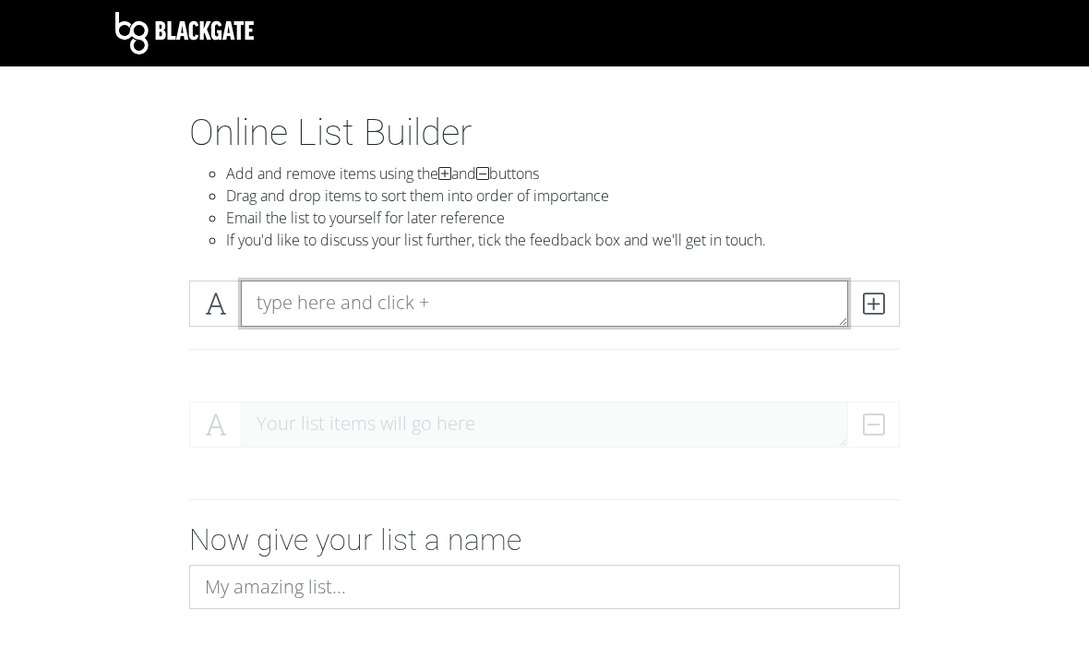
click at [338, 326] on textarea at bounding box center [544, 303] width 607 height 46
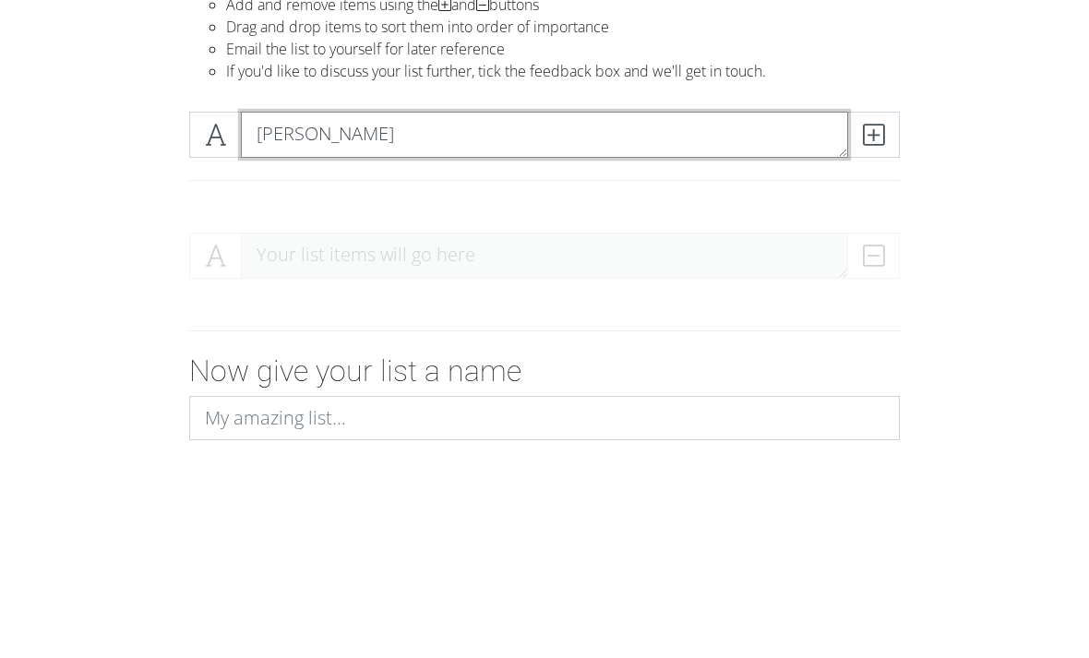
type textarea "[PERSON_NAME]"
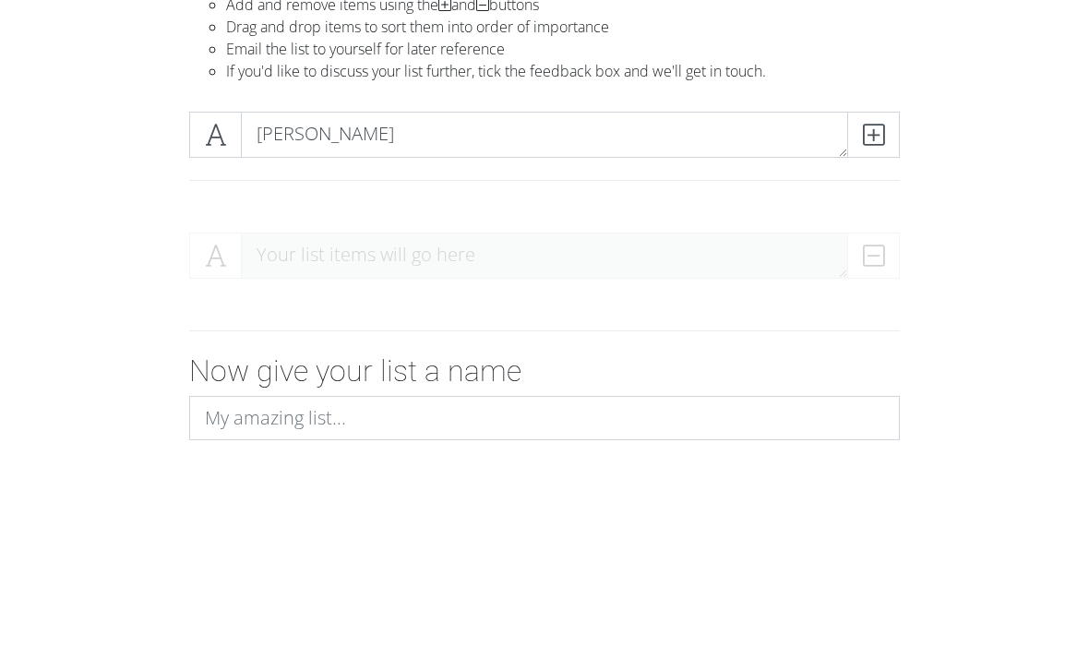
click at [223, 294] on icon at bounding box center [215, 303] width 21 height 18
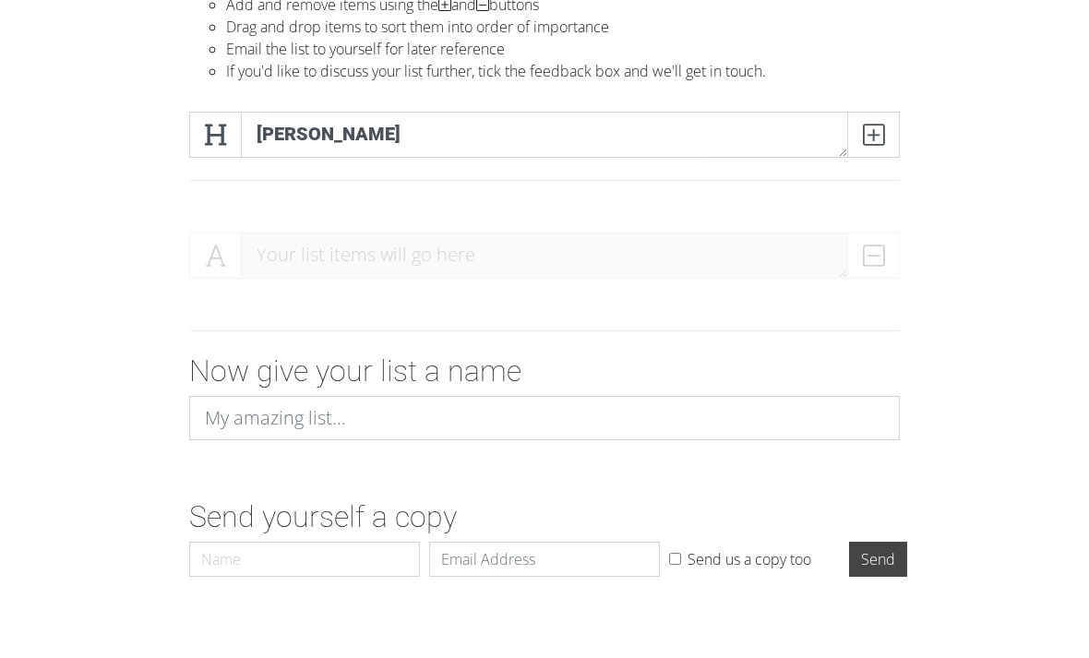
click at [878, 134] on icon at bounding box center [873, 134] width 21 height 18
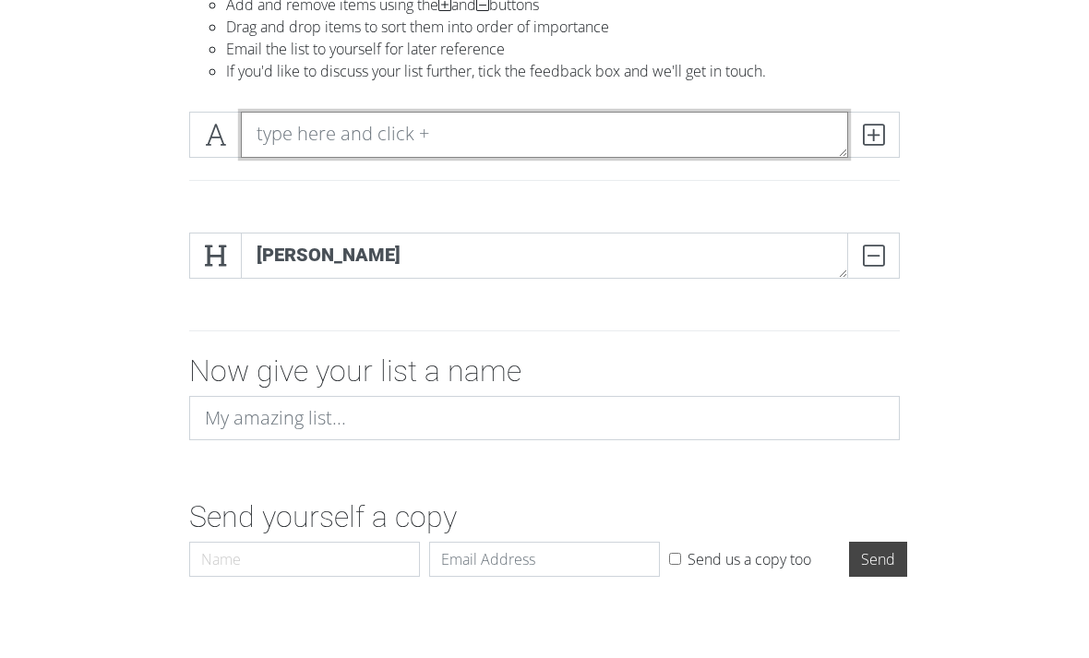
click at [294, 138] on textarea at bounding box center [544, 135] width 607 height 46
type textarea "[PERSON_NAME]"
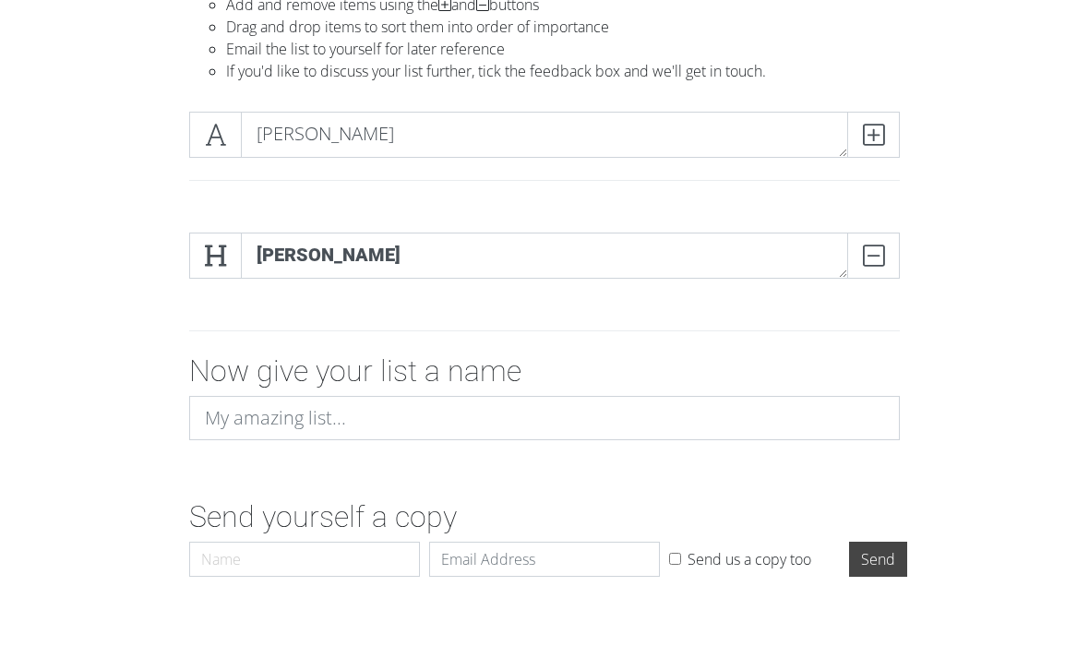
click at [220, 135] on icon at bounding box center [215, 134] width 21 height 18
click at [863, 133] on icon at bounding box center [873, 134] width 21 height 18
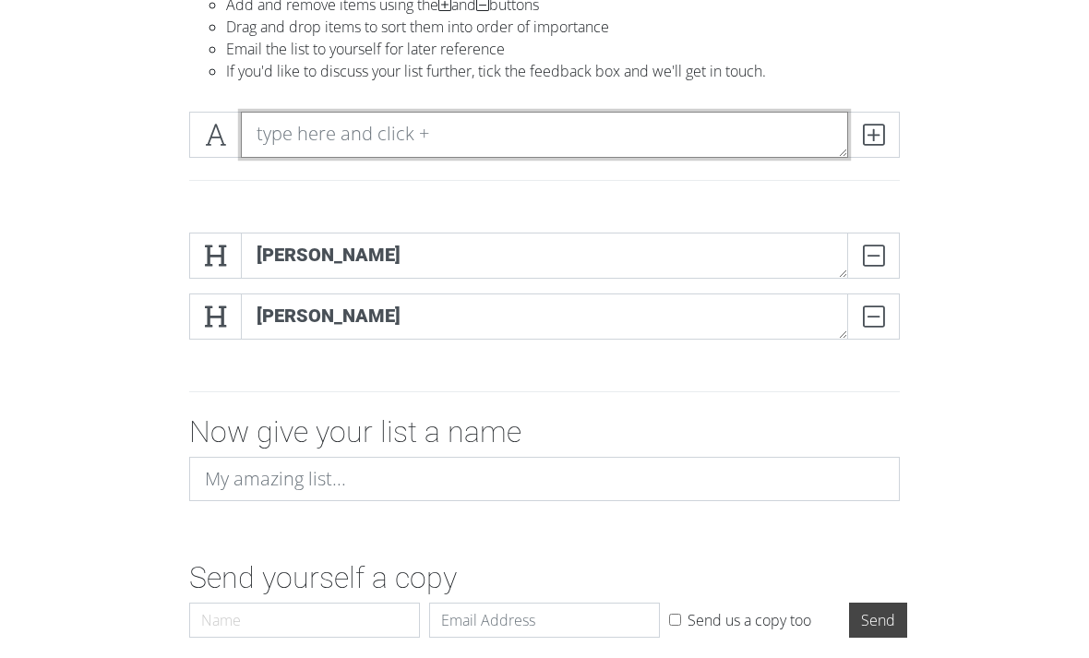
click at [297, 121] on textarea at bounding box center [544, 135] width 607 height 46
type textarea "[PERSON_NAME]"
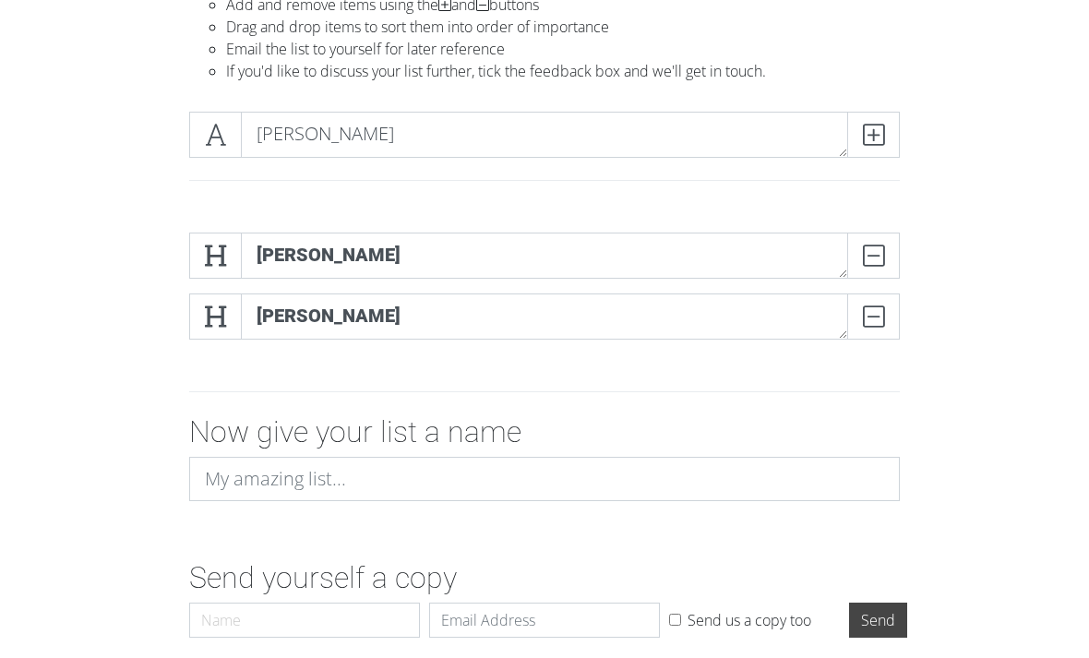
click at [200, 130] on span at bounding box center [215, 135] width 53 height 46
click at [869, 132] on icon at bounding box center [873, 134] width 21 height 18
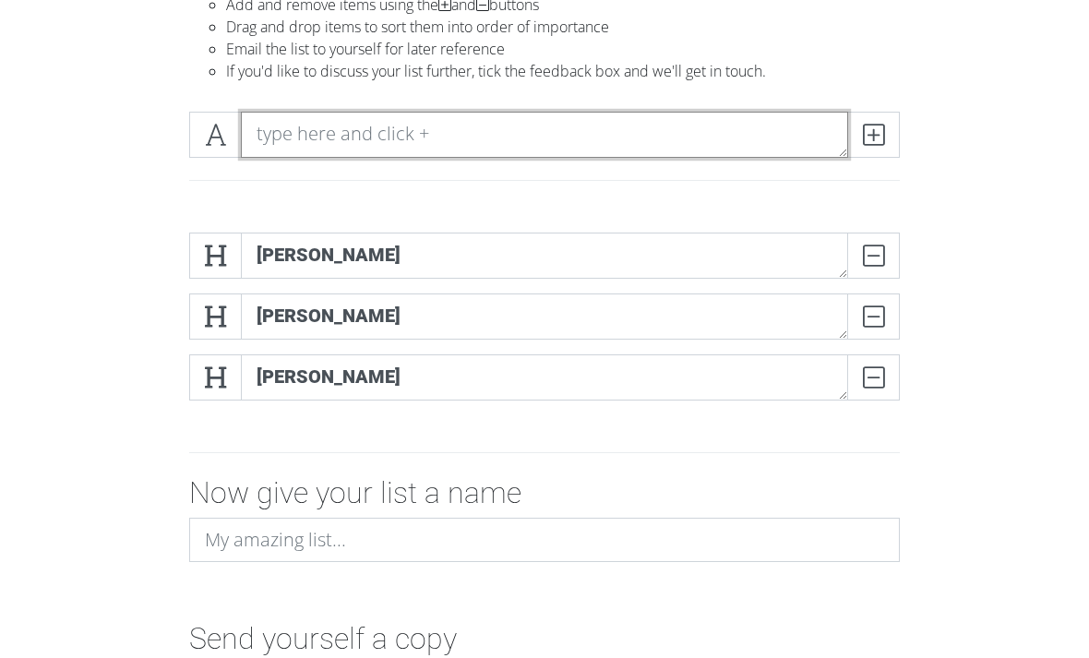
click at [762, 138] on textarea at bounding box center [544, 135] width 607 height 46
type textarea "[PERSON_NAME]"
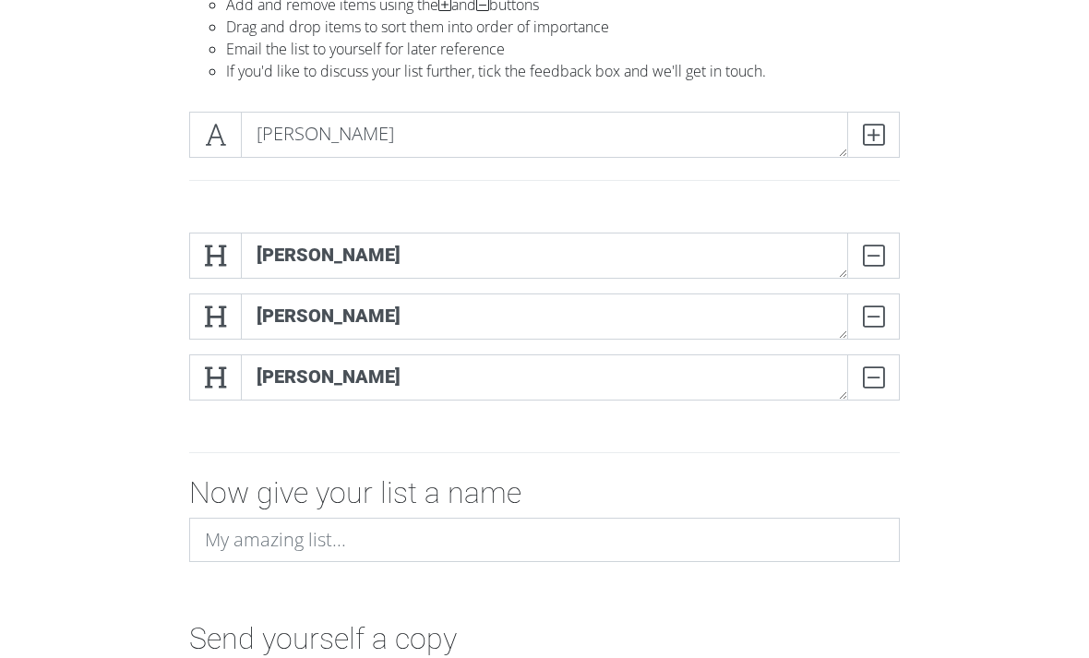
click at [235, 137] on span at bounding box center [215, 135] width 53 height 46
click at [888, 134] on span at bounding box center [873, 135] width 53 height 46
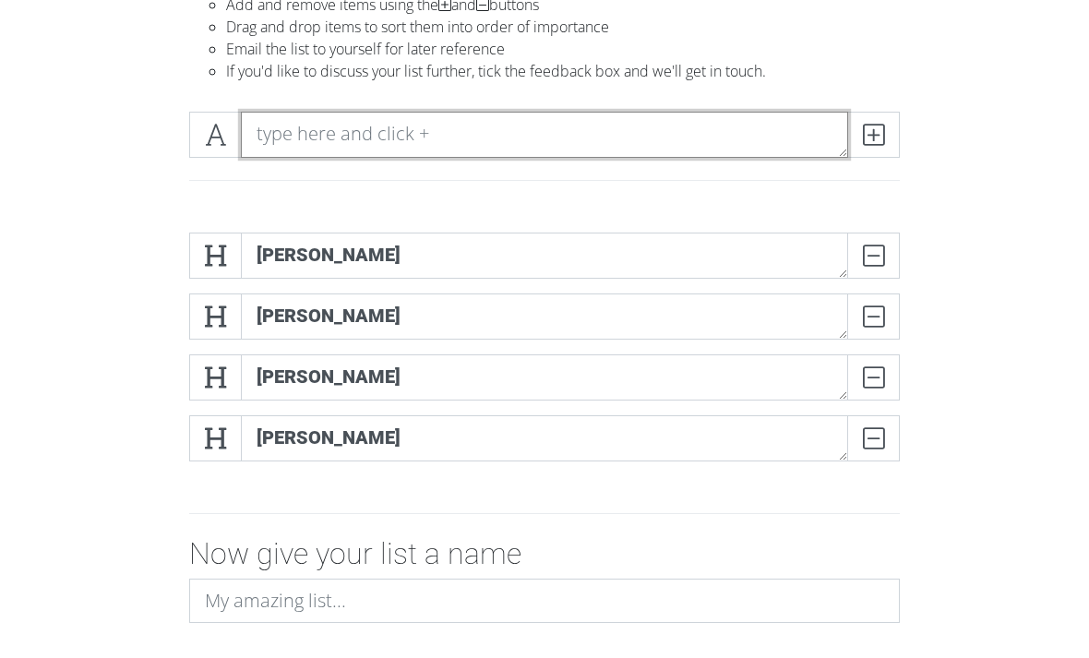
click at [309, 125] on textarea at bounding box center [544, 135] width 607 height 46
type textarea "[PERSON_NAME]"
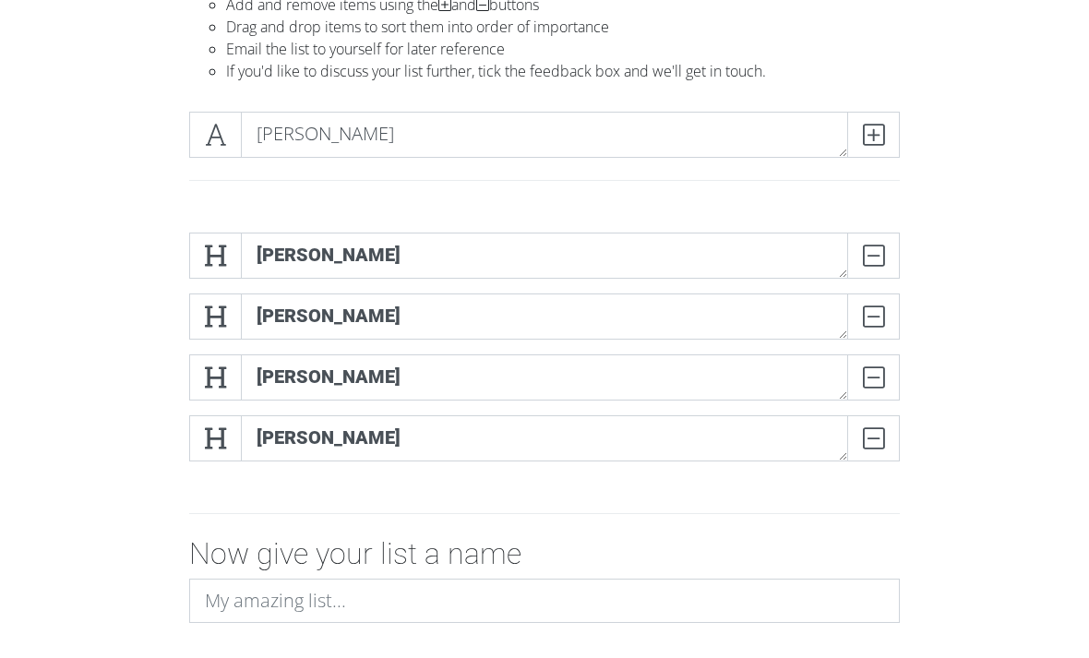
click at [204, 141] on span at bounding box center [215, 135] width 53 height 46
click at [886, 134] on span at bounding box center [873, 135] width 53 height 46
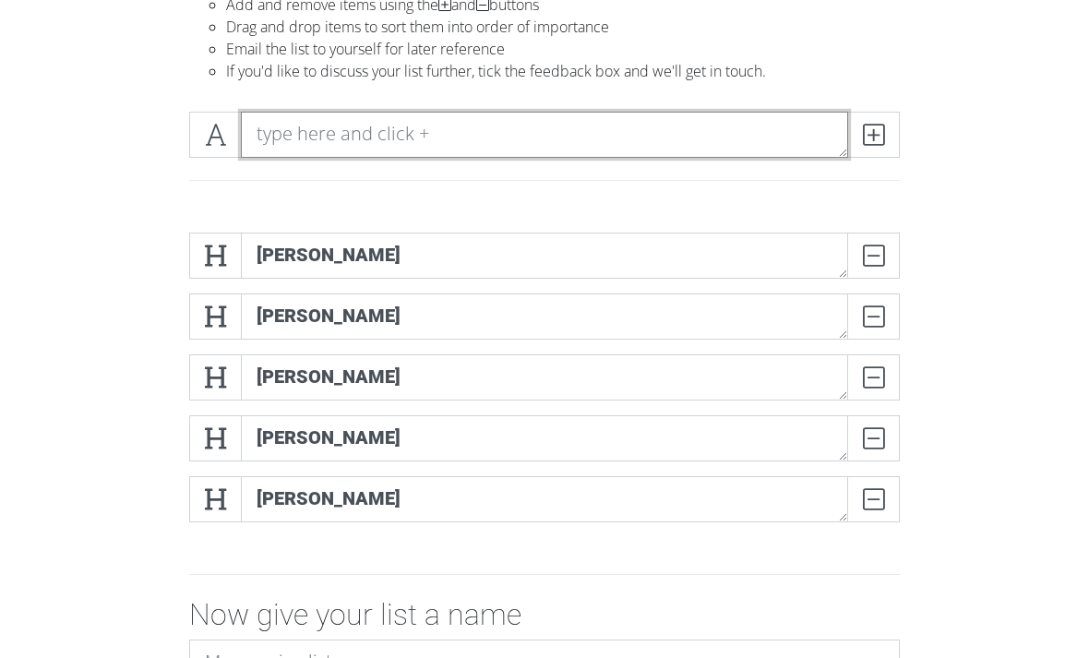
click at [303, 137] on textarea at bounding box center [544, 135] width 607 height 46
type textarea "[PERSON_NAME]"
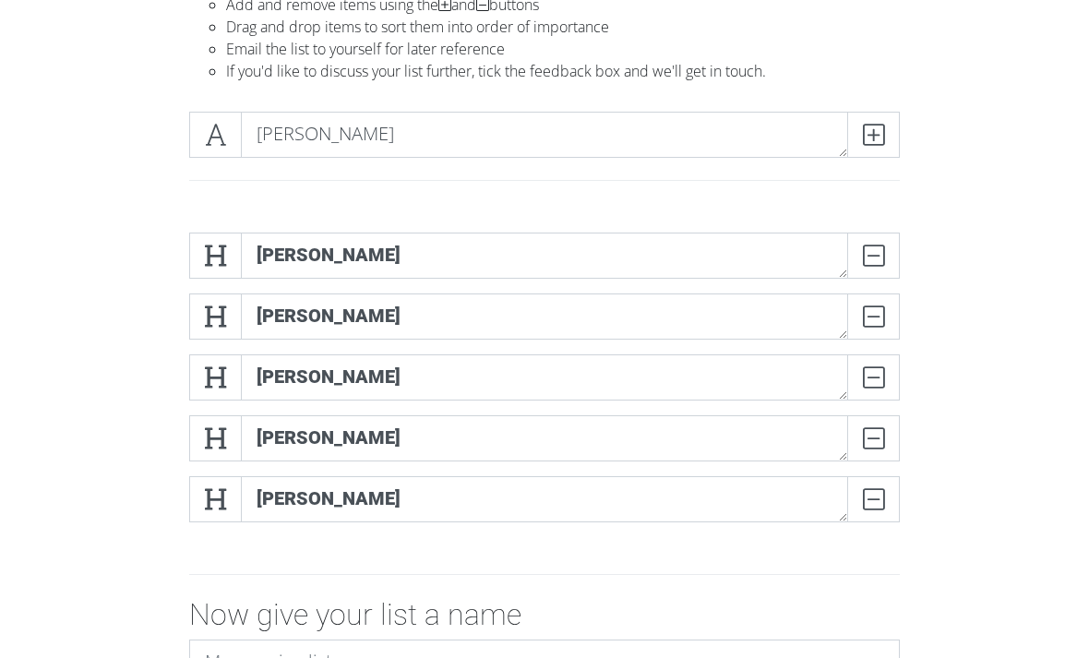
click at [234, 132] on span at bounding box center [215, 135] width 53 height 46
click at [892, 143] on span at bounding box center [873, 135] width 53 height 46
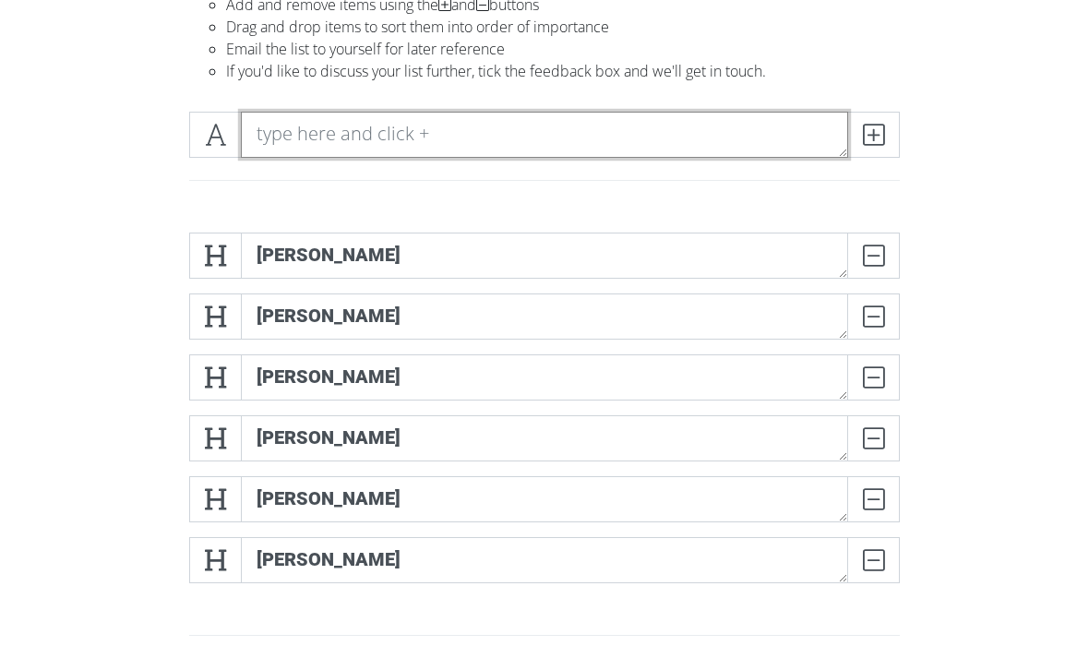
click at [320, 131] on textarea at bounding box center [544, 135] width 607 height 46
type textarea "[PERSON_NAME]"
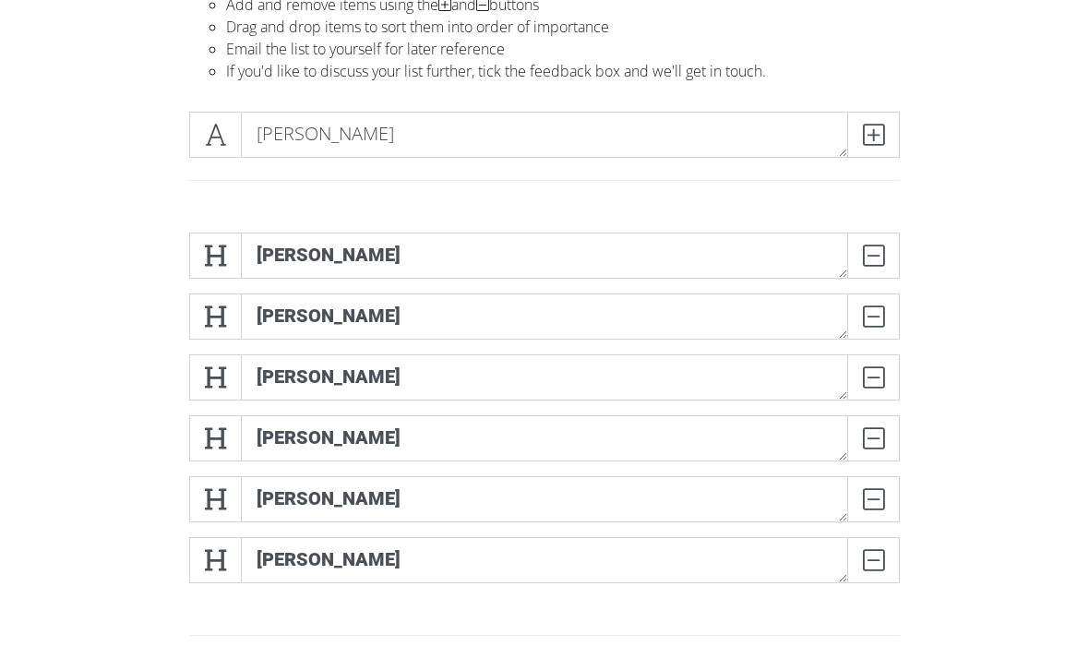
click at [195, 137] on span at bounding box center [215, 135] width 53 height 46
click at [866, 156] on span at bounding box center [873, 135] width 53 height 46
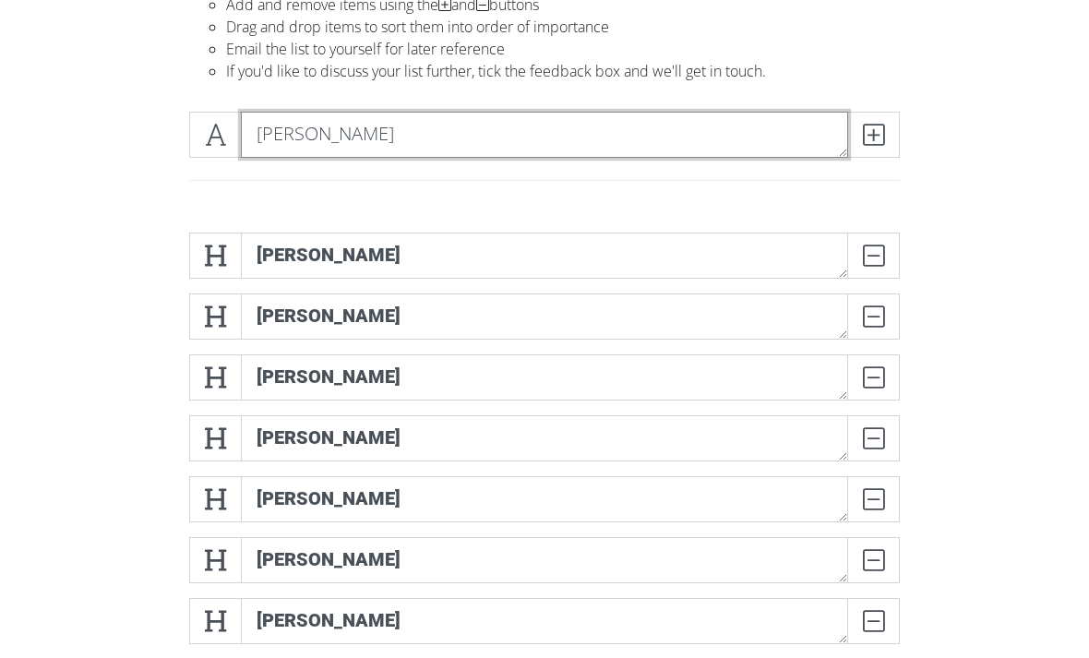
type textarea "[PERSON_NAME]"
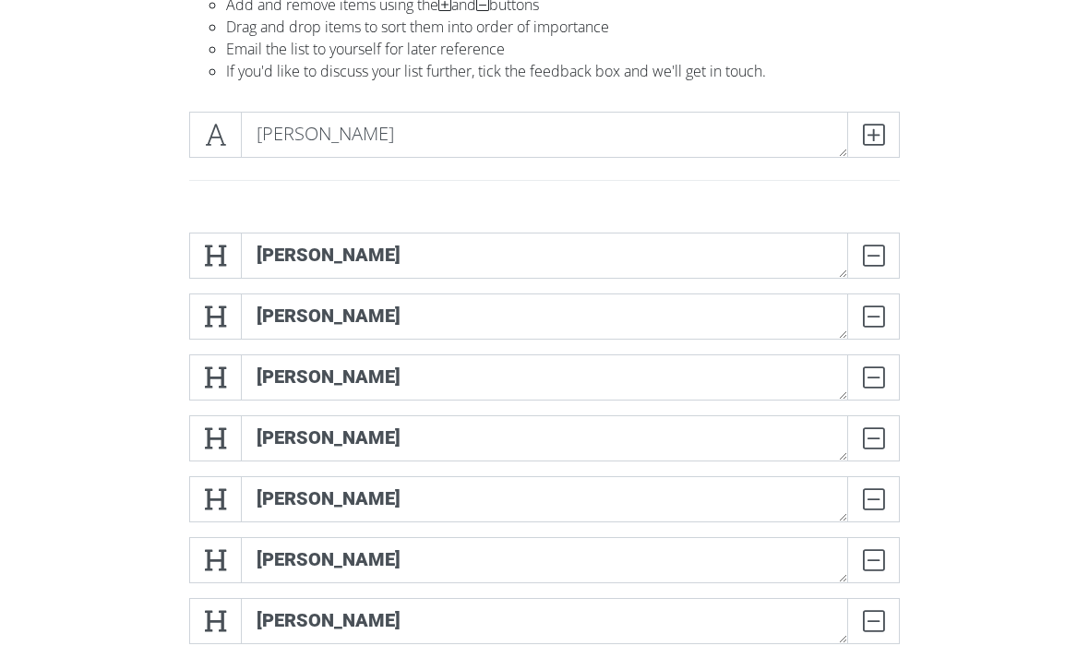
click at [218, 142] on icon at bounding box center [215, 134] width 21 height 18
click at [891, 128] on span at bounding box center [873, 135] width 53 height 46
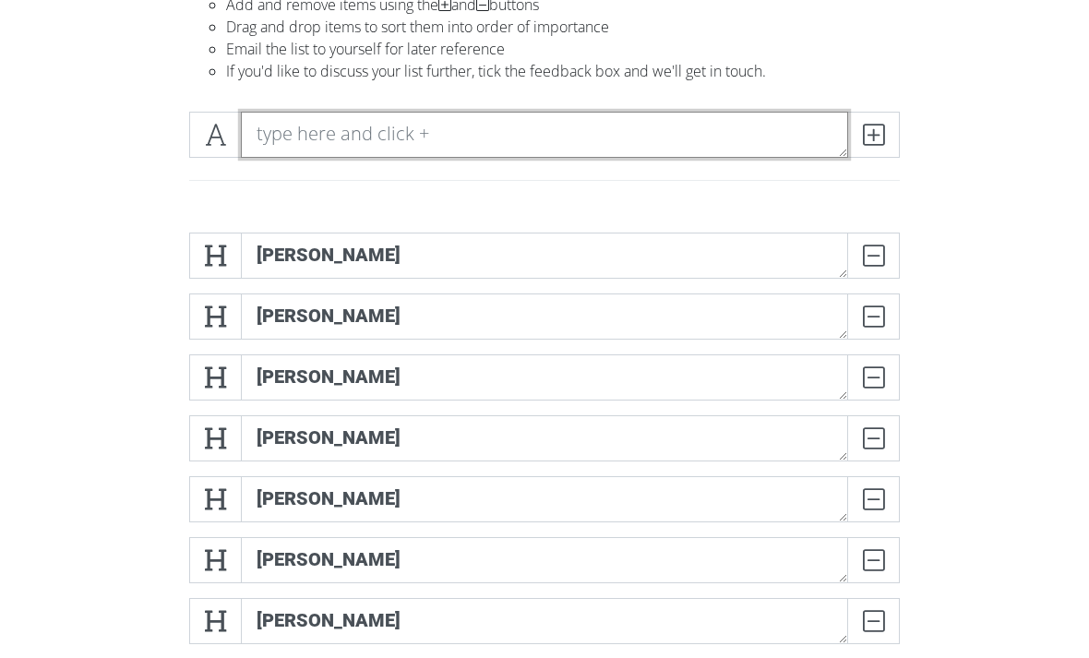
click at [277, 143] on textarea at bounding box center [544, 135] width 607 height 46
click at [253, 144] on textarea "Sands" at bounding box center [544, 135] width 607 height 46
type textarea "Sands"
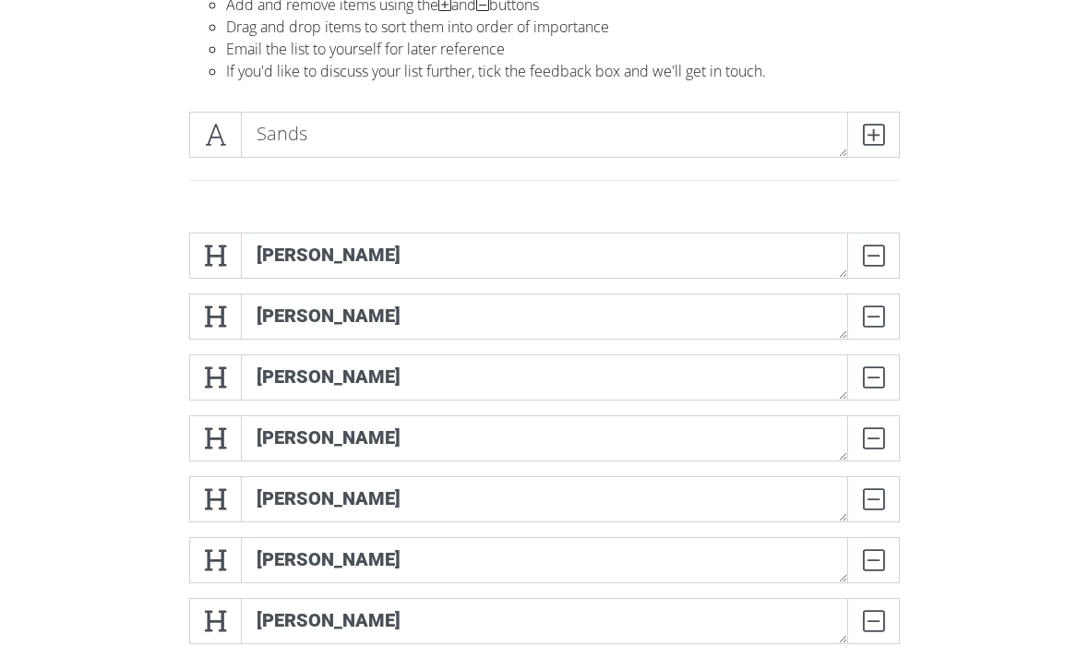
click at [208, 134] on icon at bounding box center [215, 134] width 21 height 18
click at [865, 144] on icon at bounding box center [873, 134] width 21 height 18
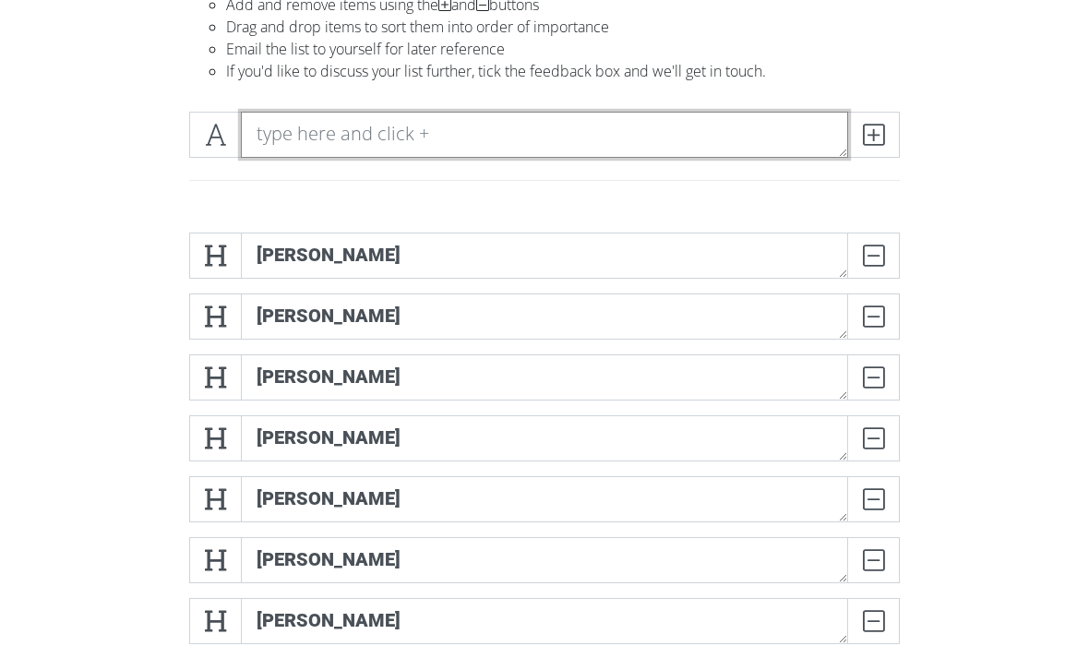
click at [304, 127] on textarea at bounding box center [544, 135] width 607 height 46
type textarea "[PERSON_NAME]"
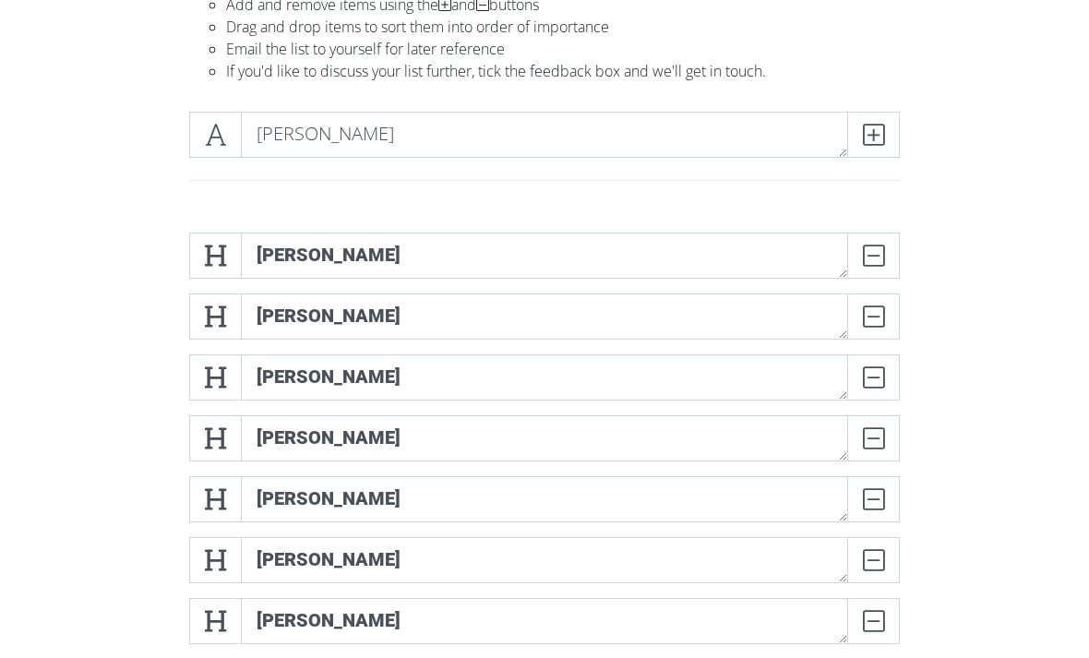
click at [224, 140] on icon at bounding box center [215, 134] width 21 height 18
click at [887, 140] on span at bounding box center [873, 135] width 53 height 46
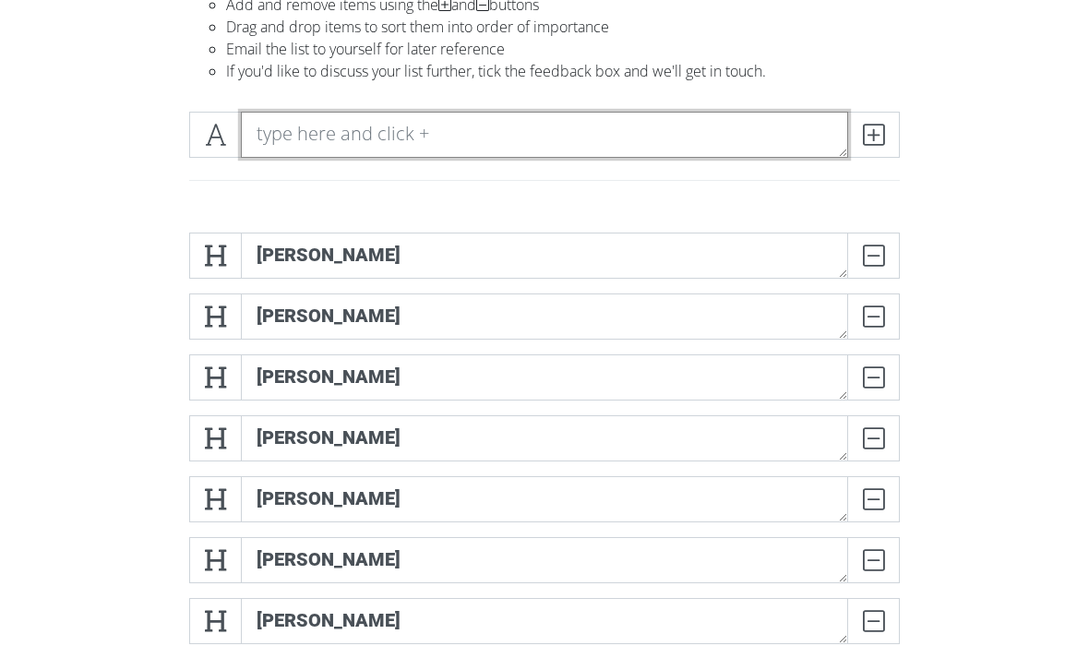
click at [283, 124] on textarea at bounding box center [544, 135] width 607 height 46
type textarea "Fry"
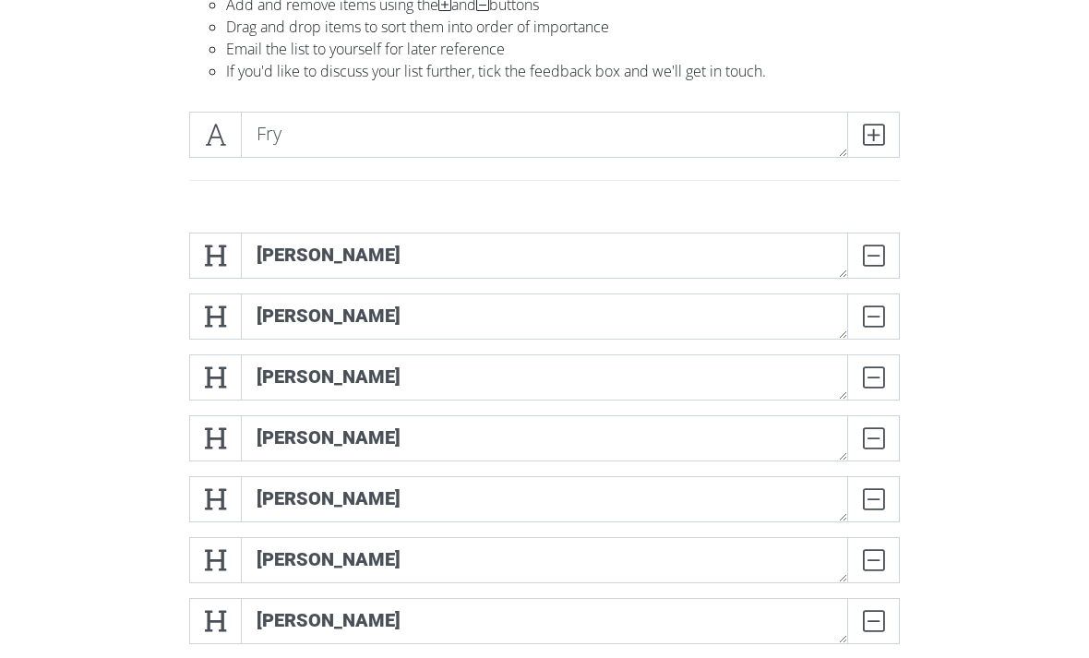
click at [866, 144] on icon at bounding box center [873, 134] width 21 height 18
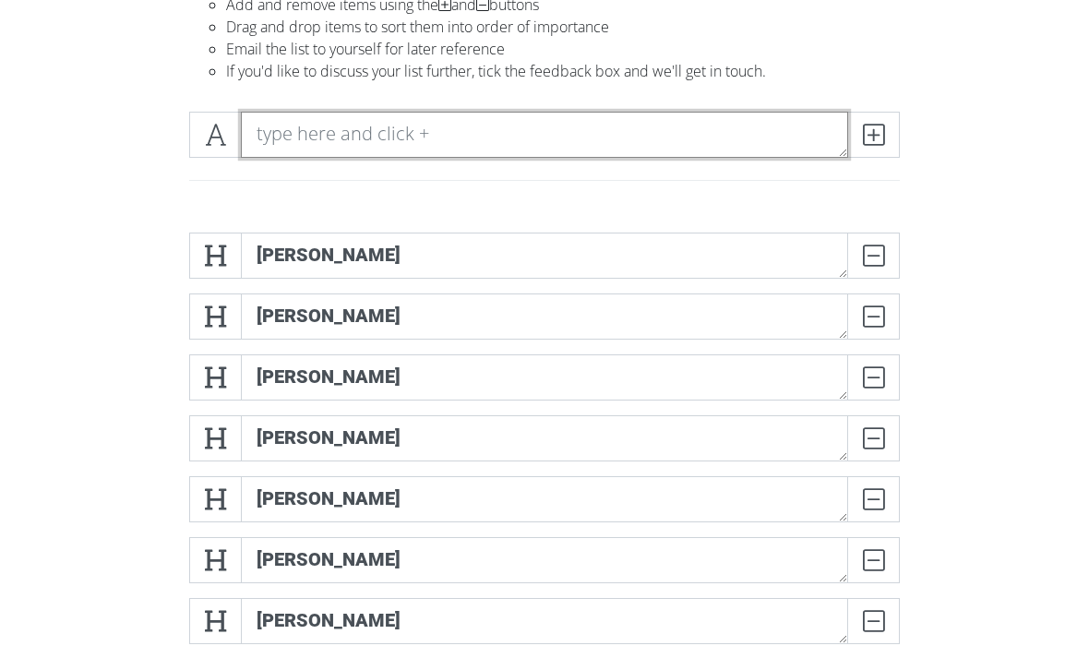
click at [296, 124] on textarea at bounding box center [544, 135] width 607 height 46
type textarea "Yueill"
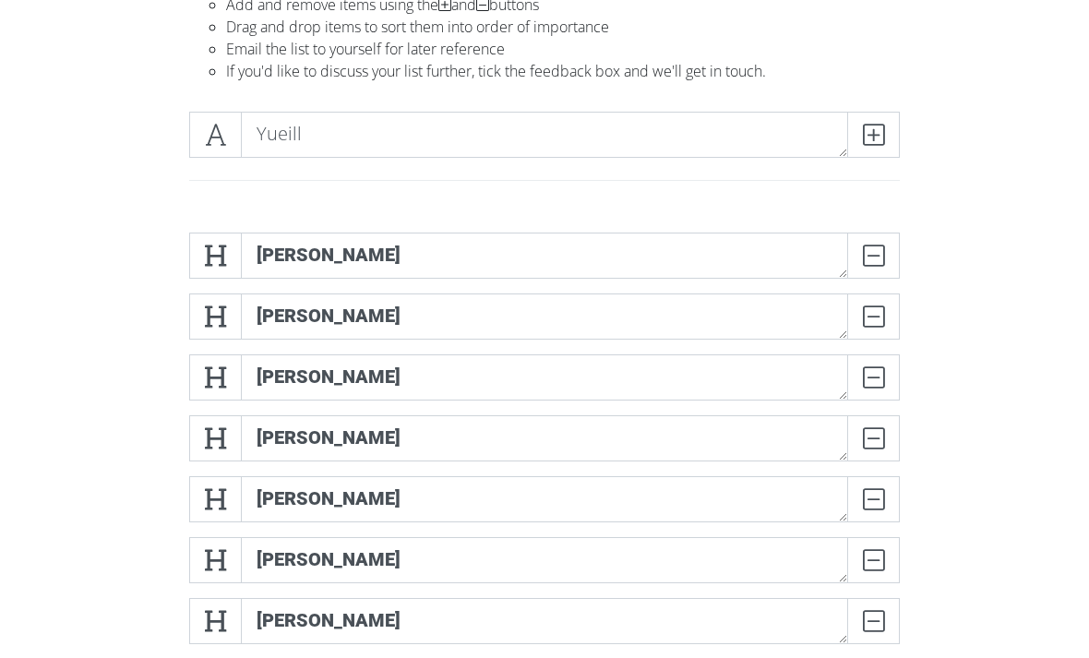
click at [208, 125] on icon at bounding box center [215, 134] width 21 height 18
click at [870, 155] on span at bounding box center [873, 135] width 53 height 46
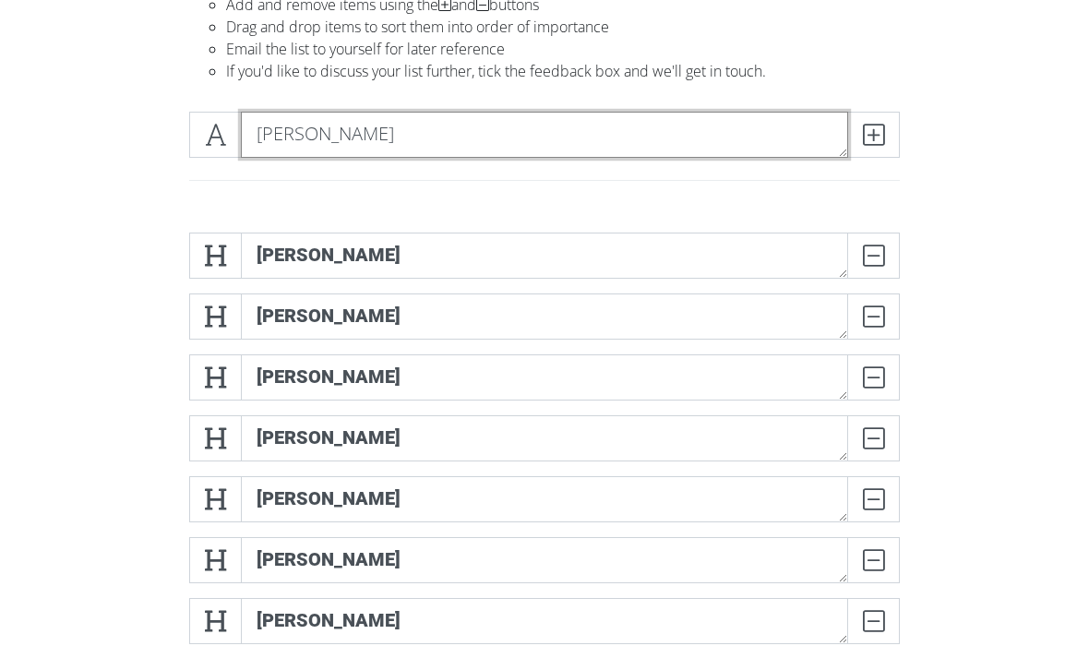
type textarea "[PERSON_NAME]"
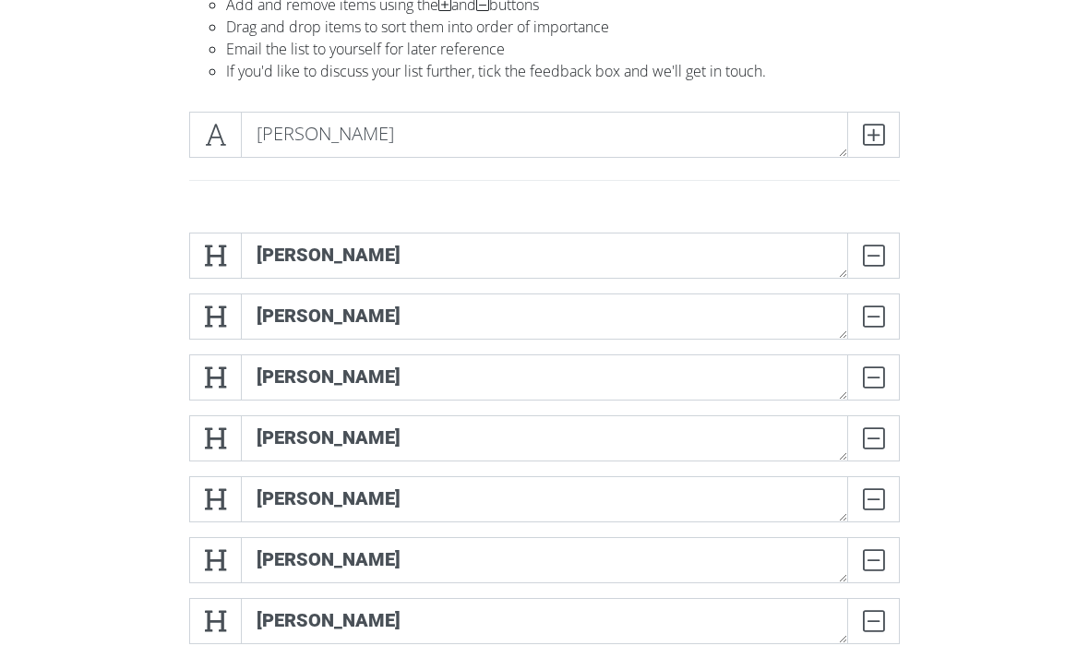
click at [219, 132] on icon at bounding box center [215, 134] width 21 height 18
click at [867, 149] on span at bounding box center [873, 135] width 53 height 46
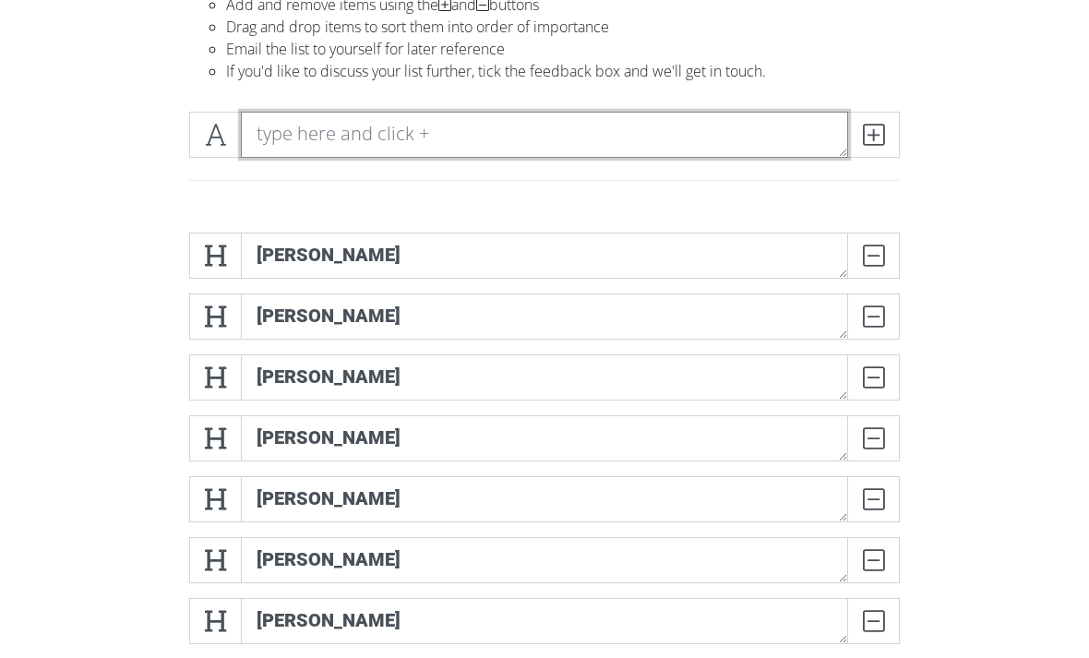
click at [320, 112] on textarea at bounding box center [544, 135] width 607 height 46
type textarea "Oyirwoth?"
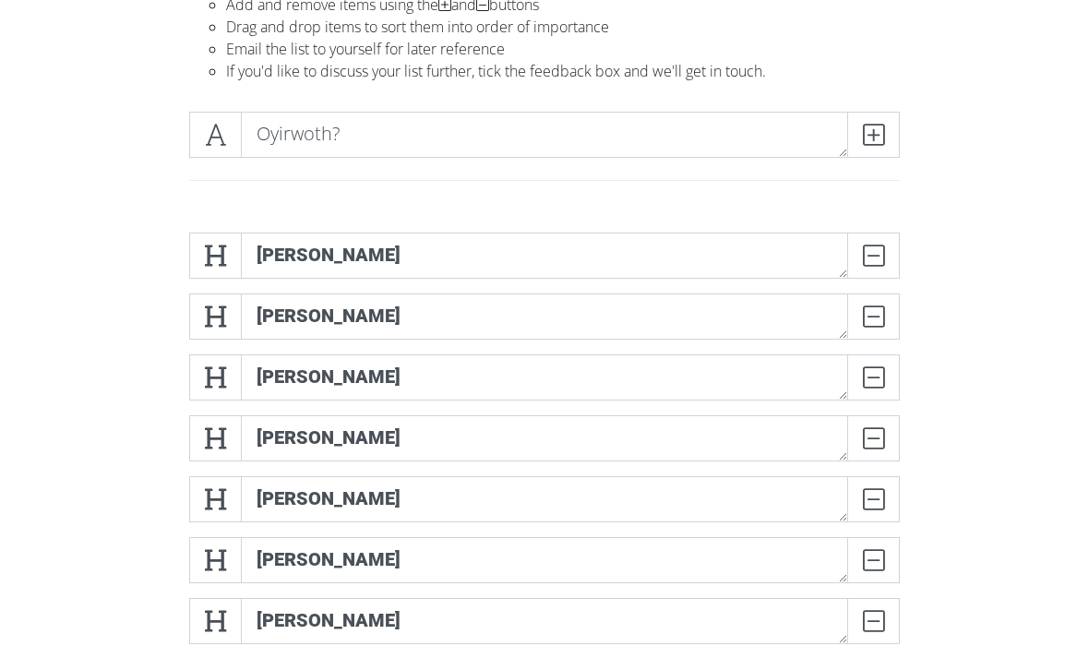
click at [210, 112] on span at bounding box center [215, 135] width 53 height 46
click at [868, 144] on icon at bounding box center [873, 134] width 21 height 18
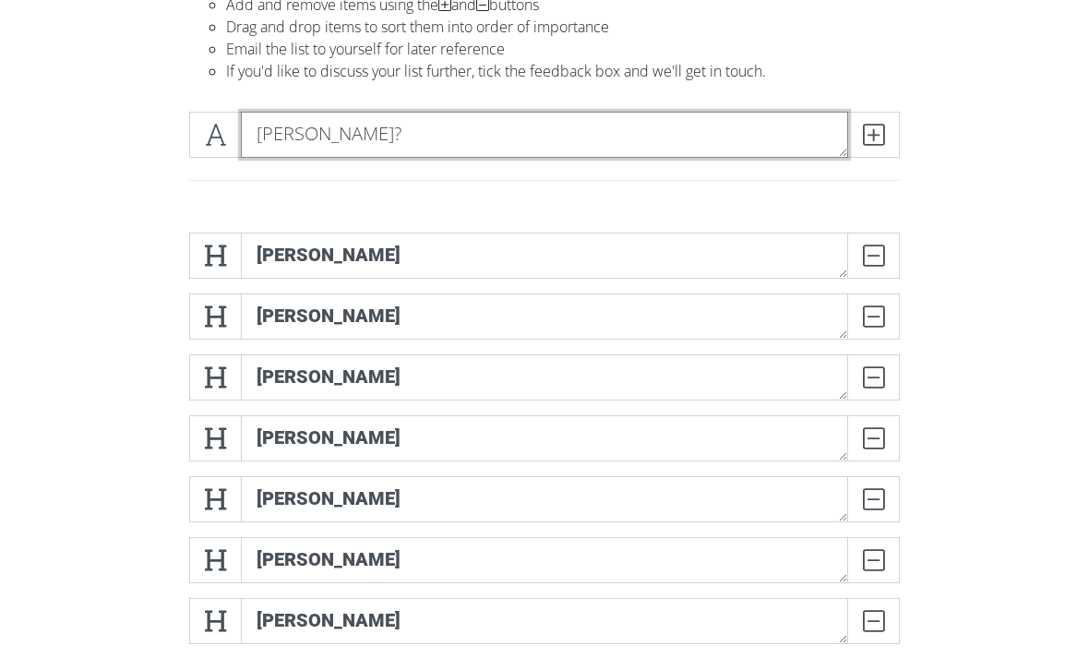
type textarea "[PERSON_NAME]?"
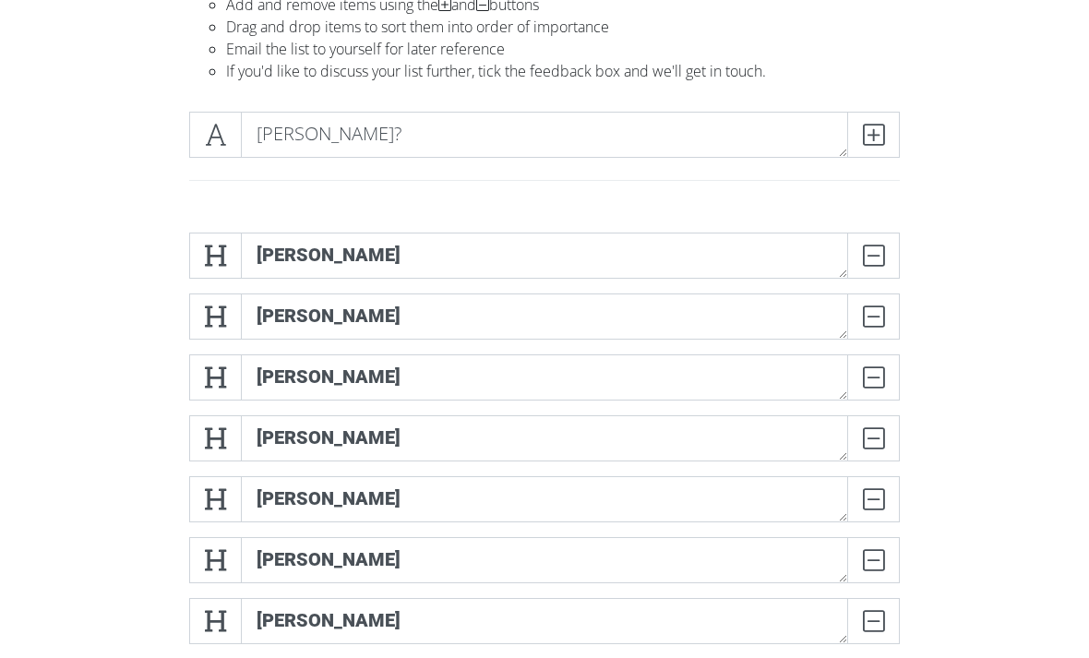
click at [219, 112] on span at bounding box center [215, 135] width 53 height 46
click at [870, 134] on icon at bounding box center [873, 134] width 21 height 18
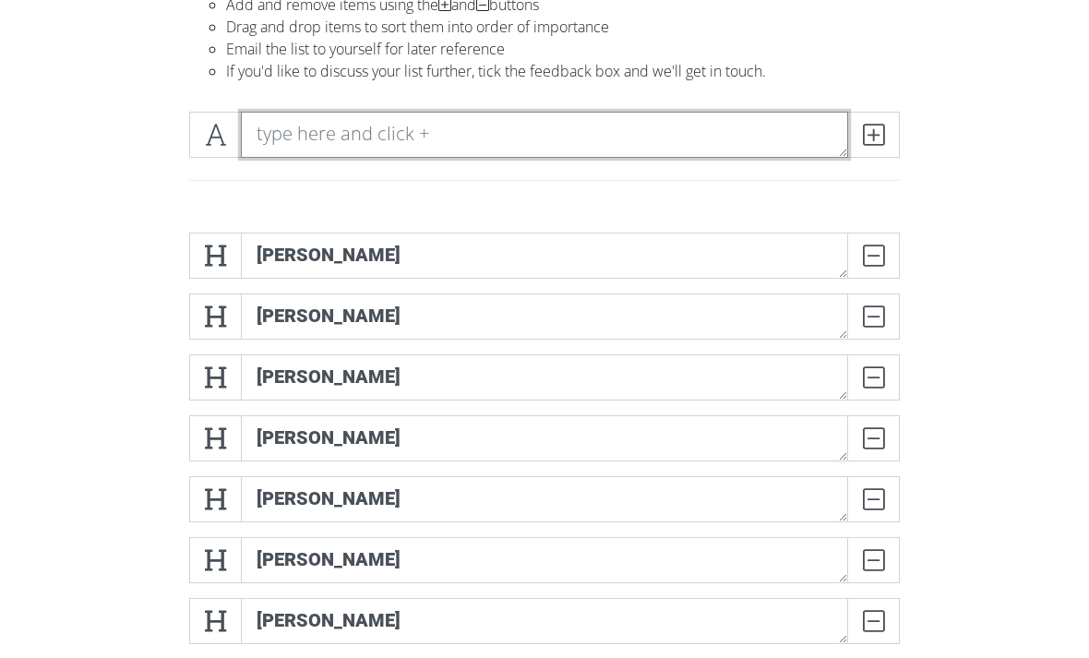
click at [280, 137] on textarea at bounding box center [544, 135] width 607 height 46
type textarea "[PERSON_NAME]"
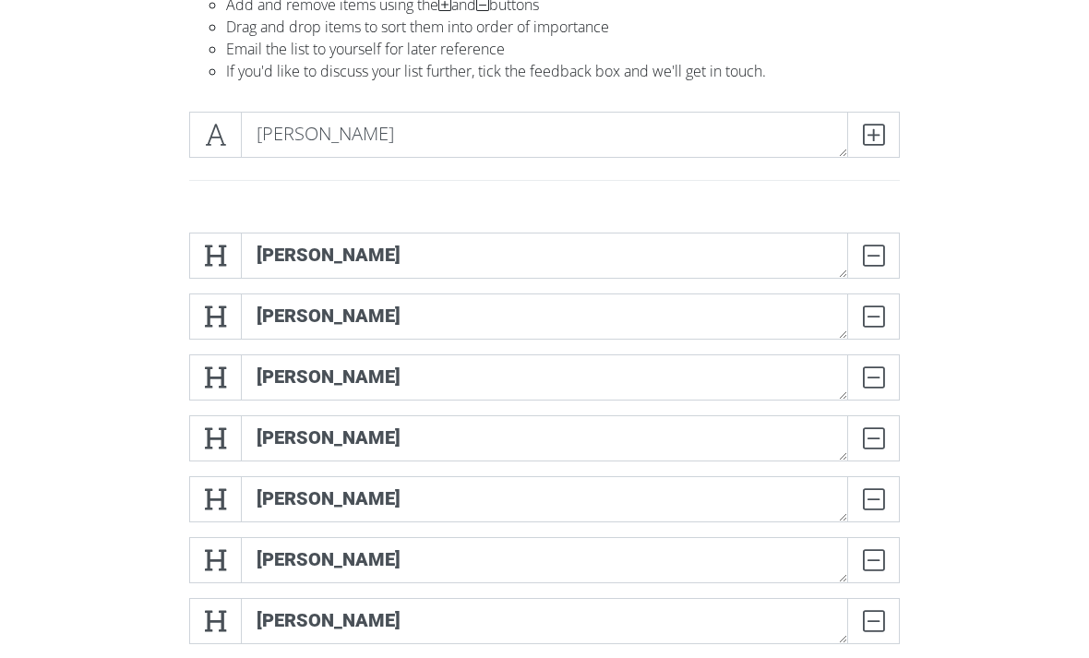
click at [218, 118] on span at bounding box center [215, 135] width 53 height 46
click at [869, 143] on icon at bounding box center [873, 134] width 21 height 18
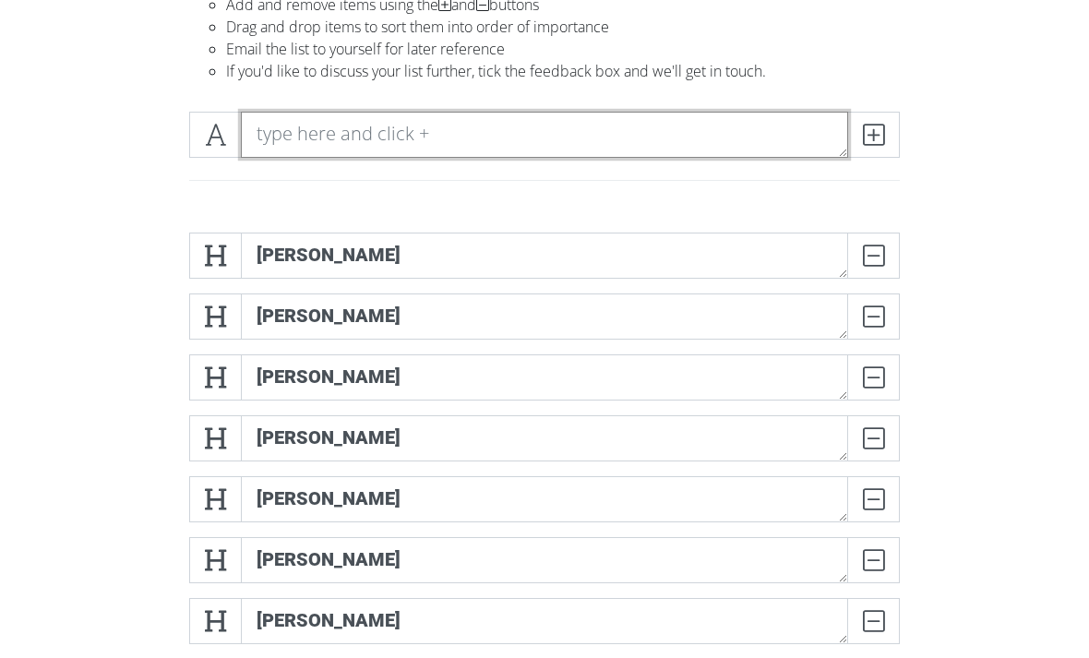
click at [327, 115] on textarea at bounding box center [544, 135] width 607 height 46
type textarea "Feingold"
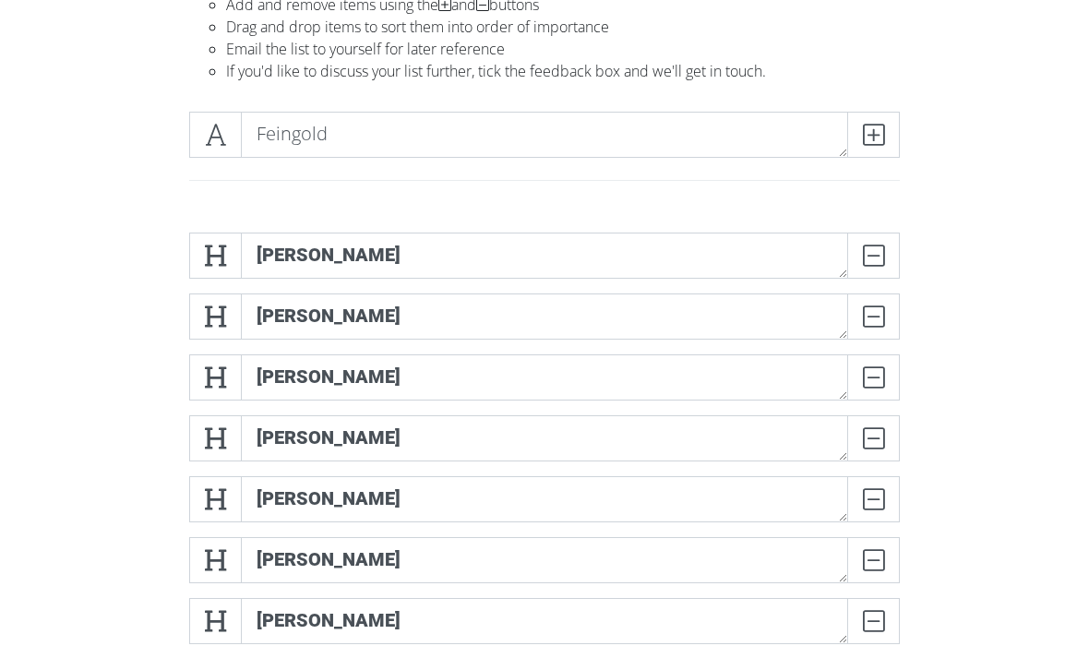
click at [210, 113] on span at bounding box center [215, 135] width 53 height 46
click at [872, 139] on icon at bounding box center [873, 134] width 21 height 18
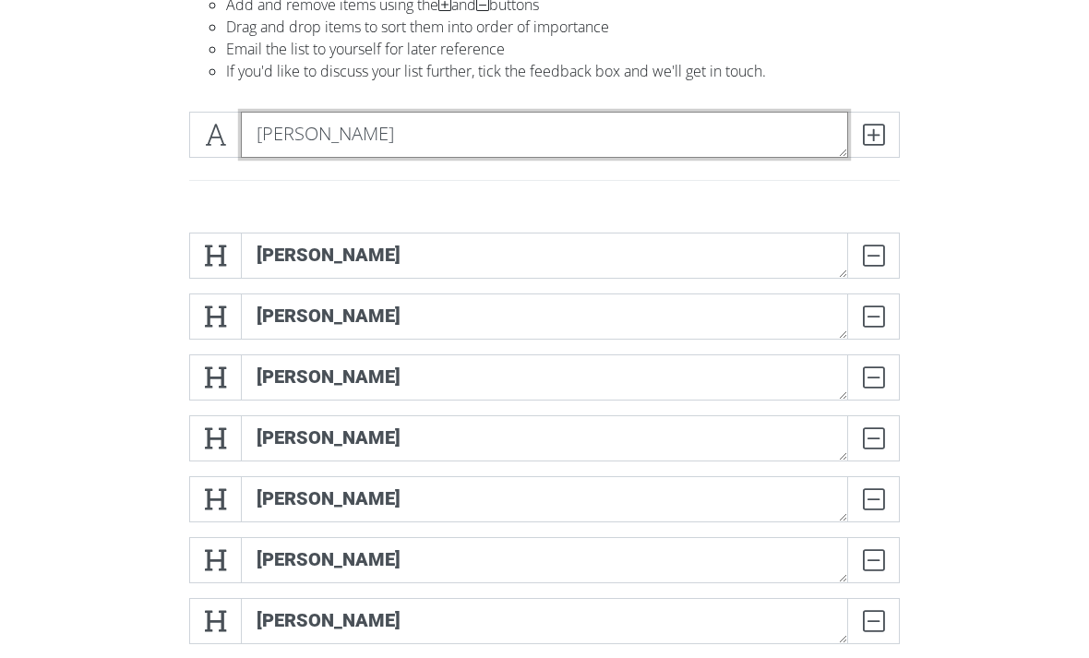
type textarea "[PERSON_NAME]"
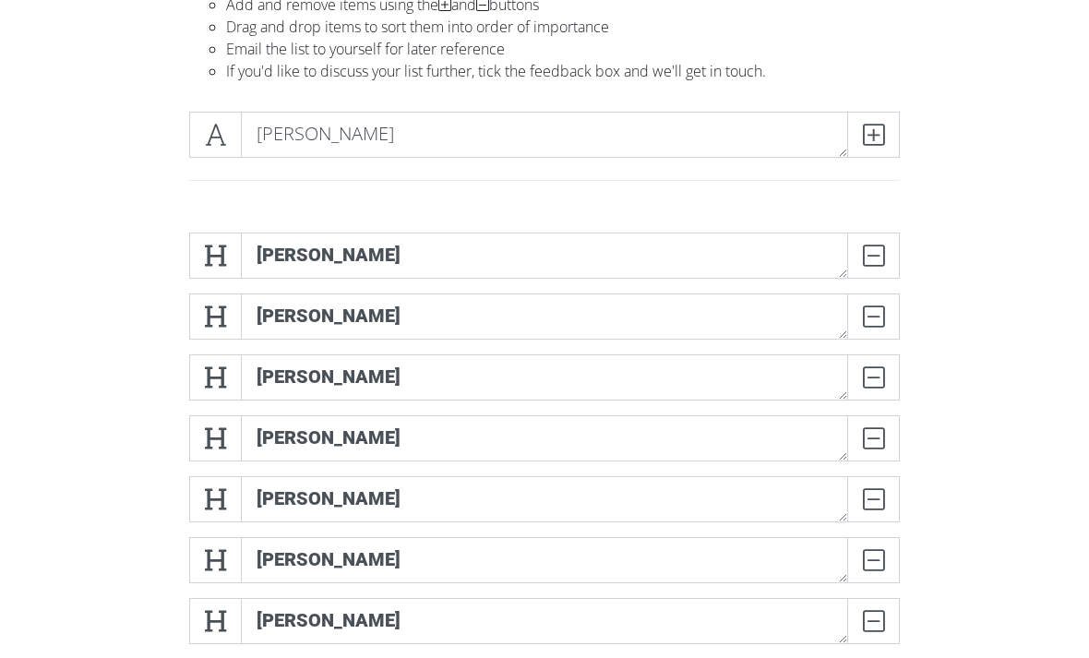
click at [211, 130] on icon at bounding box center [215, 134] width 21 height 18
click at [863, 155] on span at bounding box center [873, 135] width 53 height 46
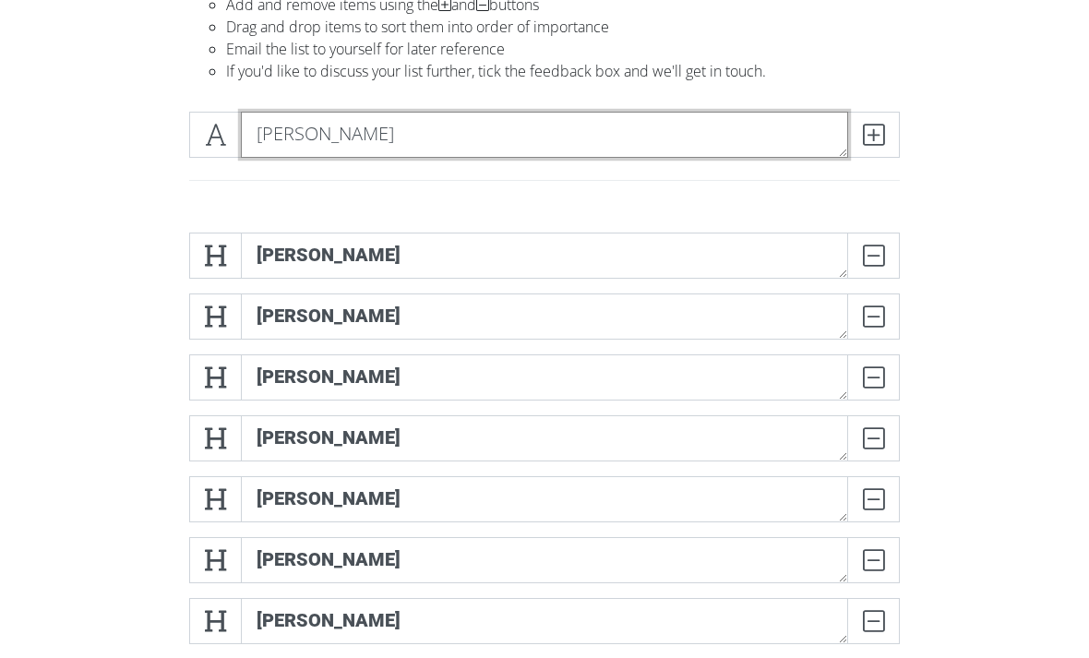
type textarea "[PERSON_NAME]"
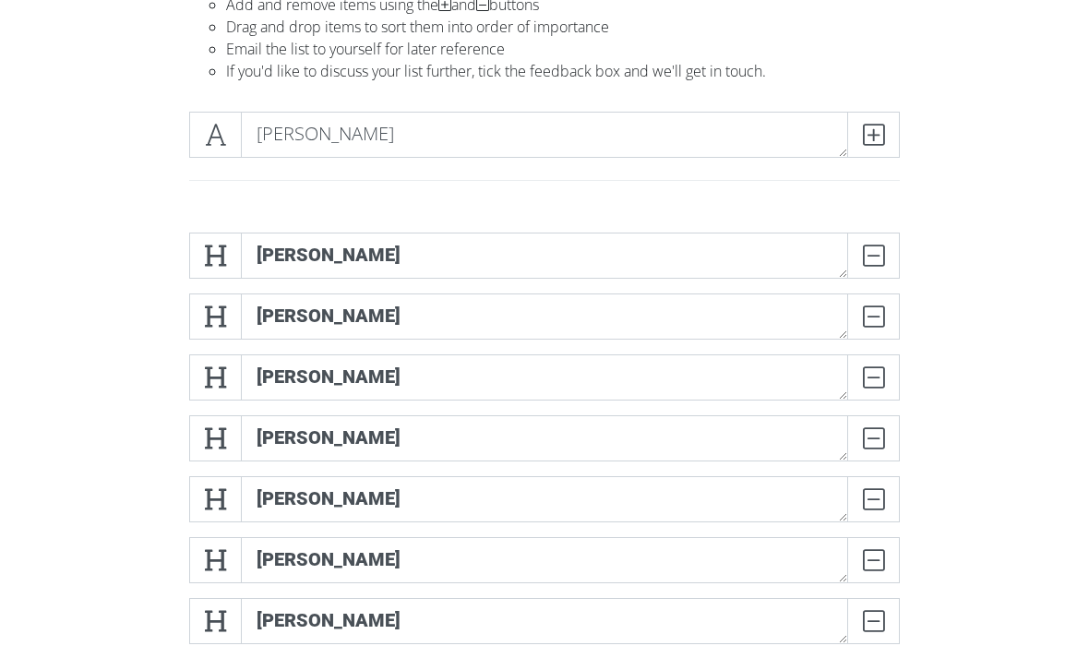
click at [216, 141] on icon at bounding box center [215, 134] width 21 height 18
click at [866, 138] on icon at bounding box center [873, 134] width 21 height 18
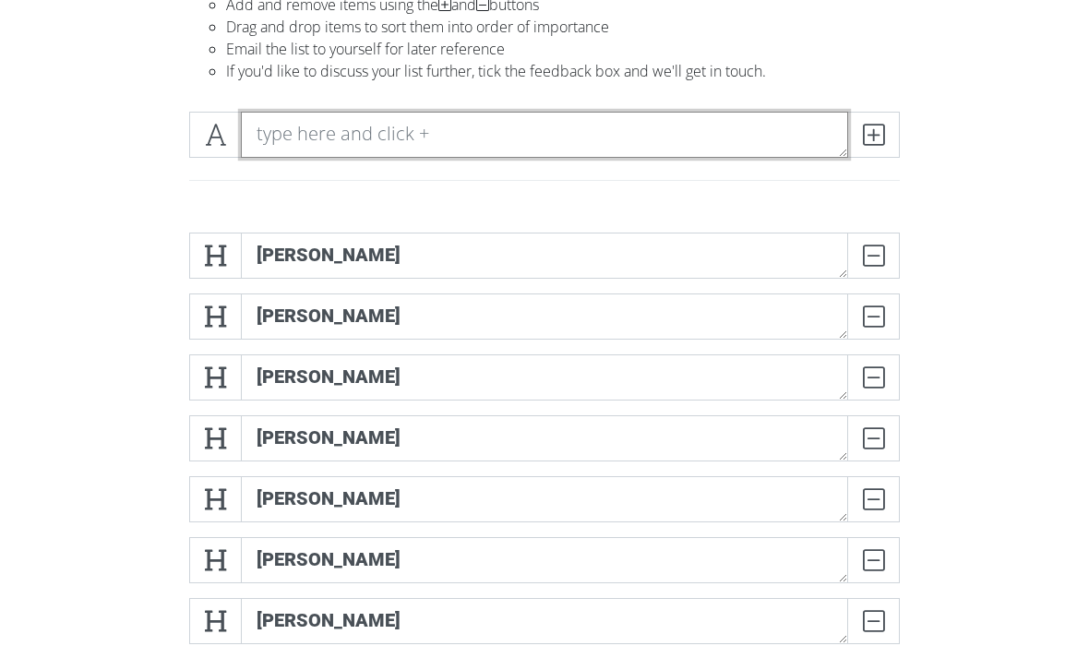
click at [293, 124] on textarea at bounding box center [544, 135] width 607 height 46
type textarea "Langoni"
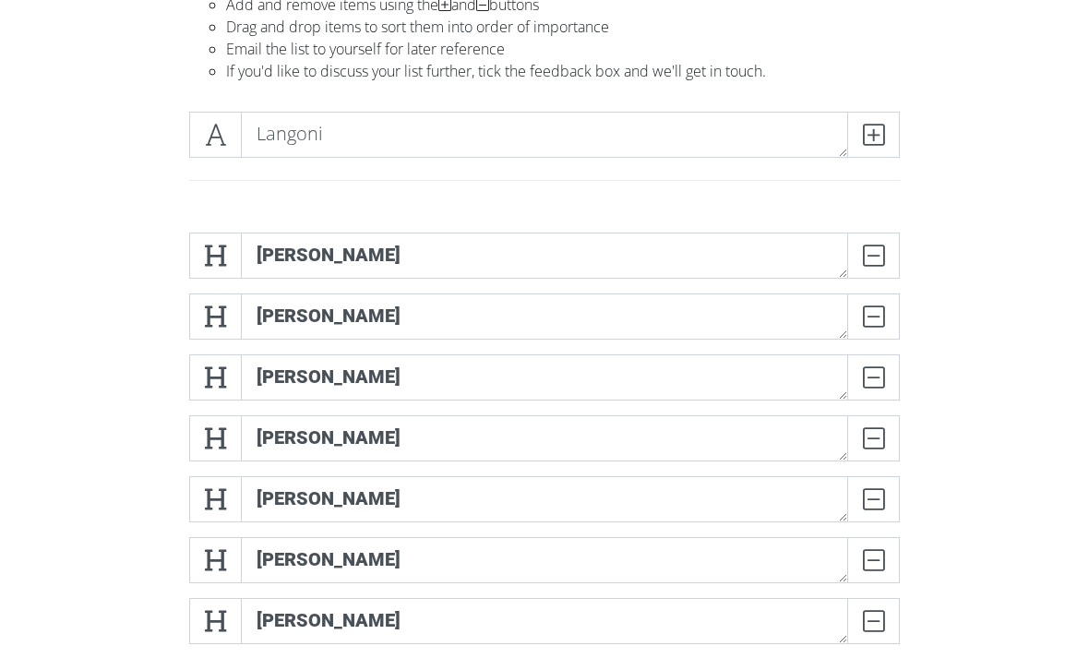
click at [215, 148] on span at bounding box center [215, 135] width 53 height 46
click at [888, 154] on span at bounding box center [873, 135] width 53 height 46
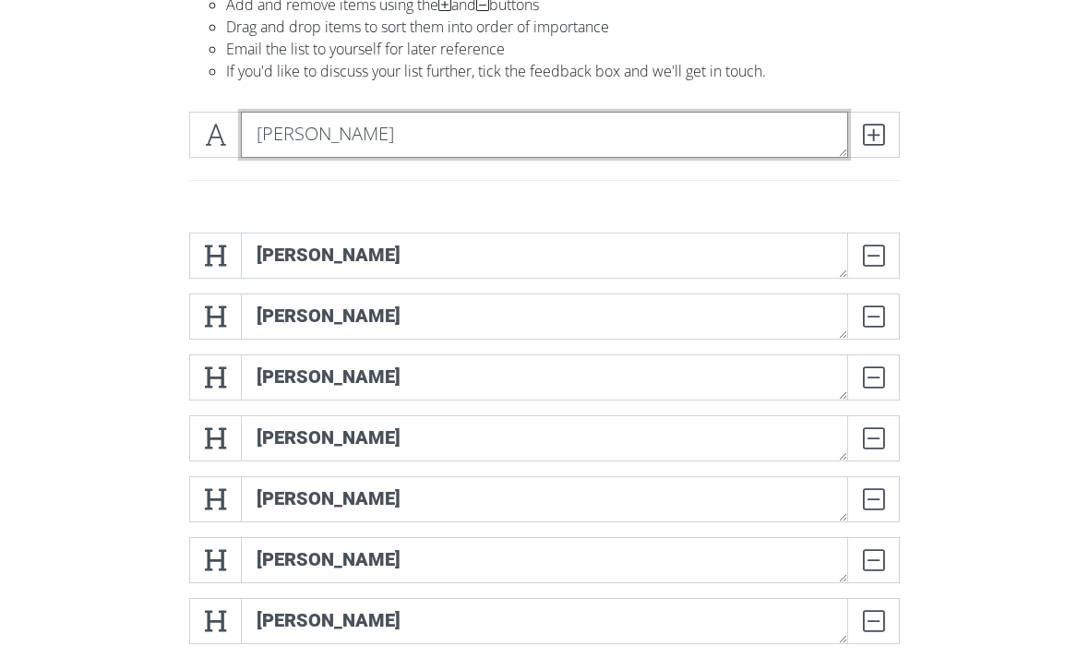
type textarea "[PERSON_NAME]"
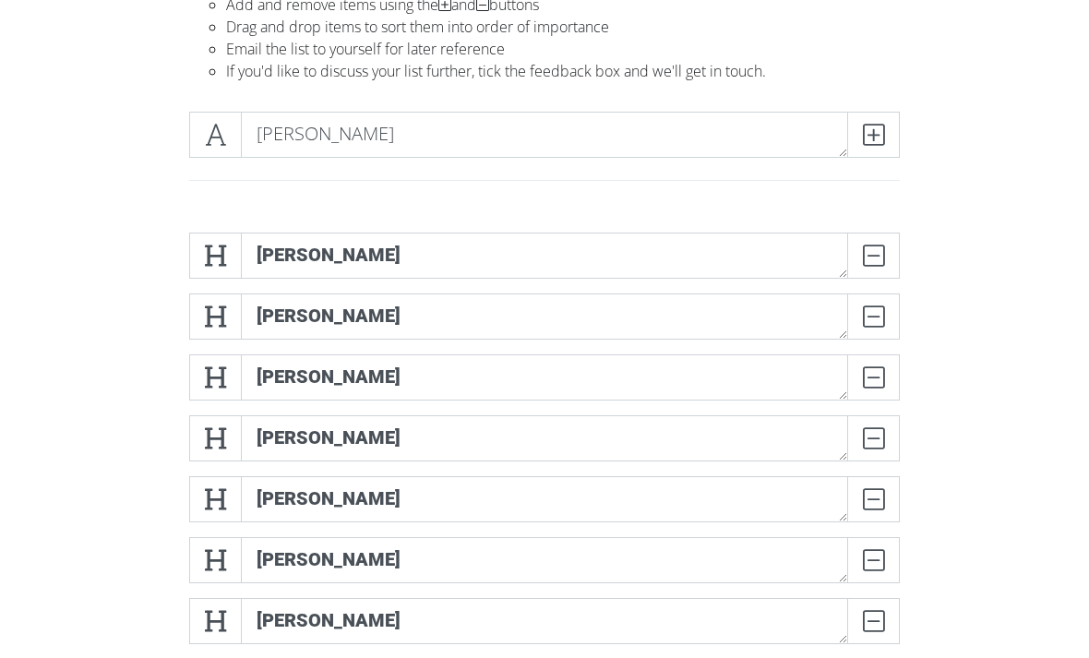
click at [214, 125] on icon at bounding box center [215, 134] width 21 height 18
click at [852, 146] on span at bounding box center [873, 135] width 53 height 46
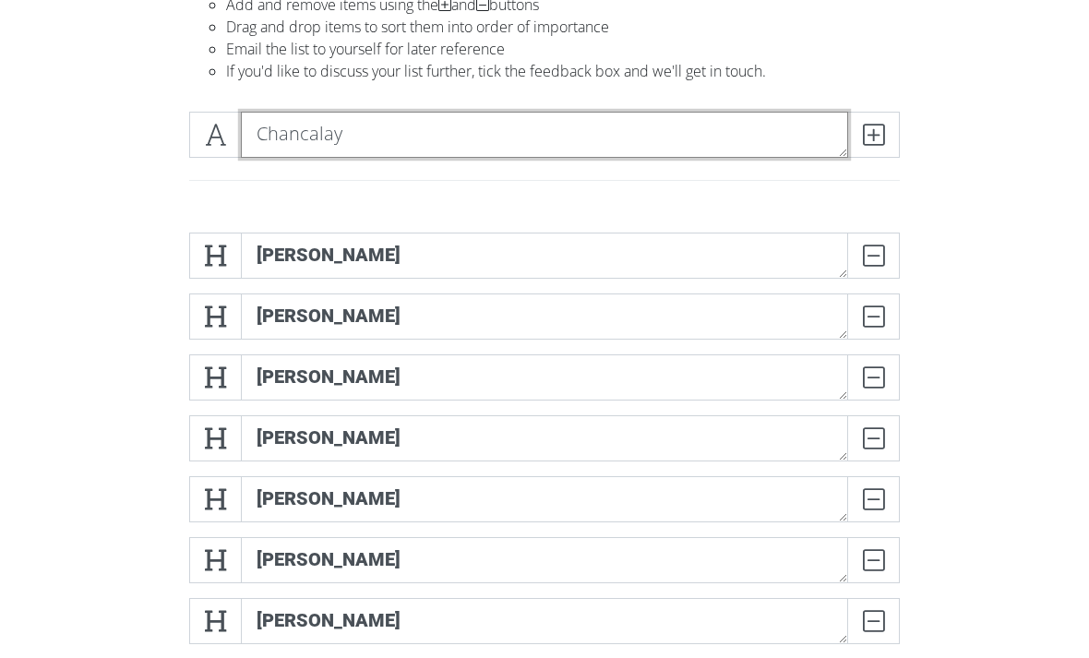
type textarea "Chancalay"
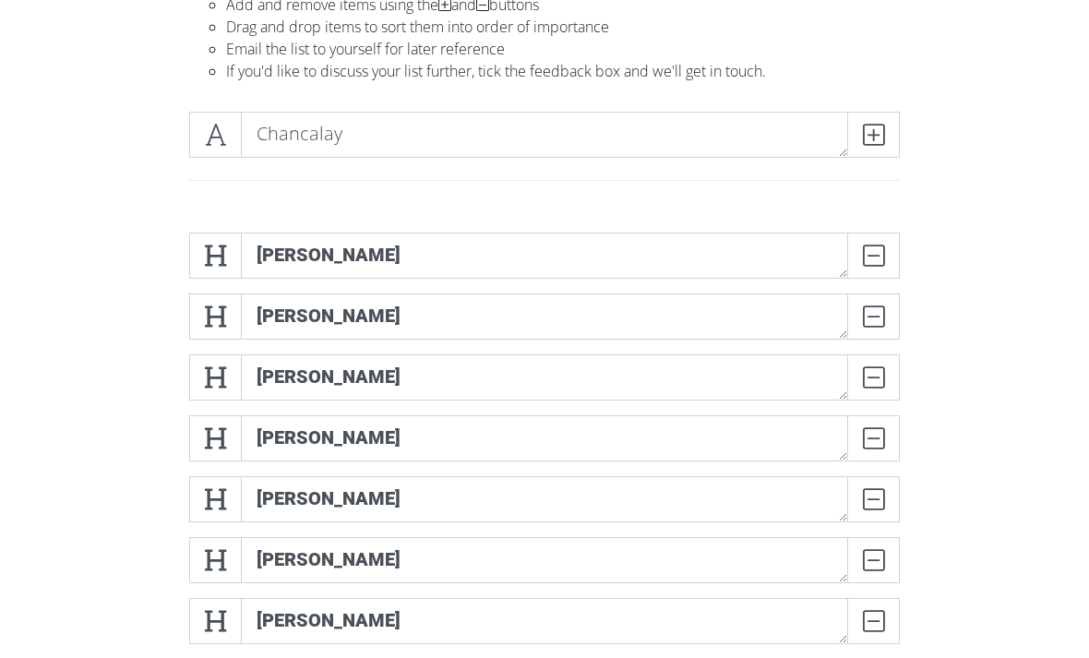
click at [240, 149] on span at bounding box center [215, 135] width 53 height 46
click at [877, 142] on icon at bounding box center [873, 134] width 21 height 18
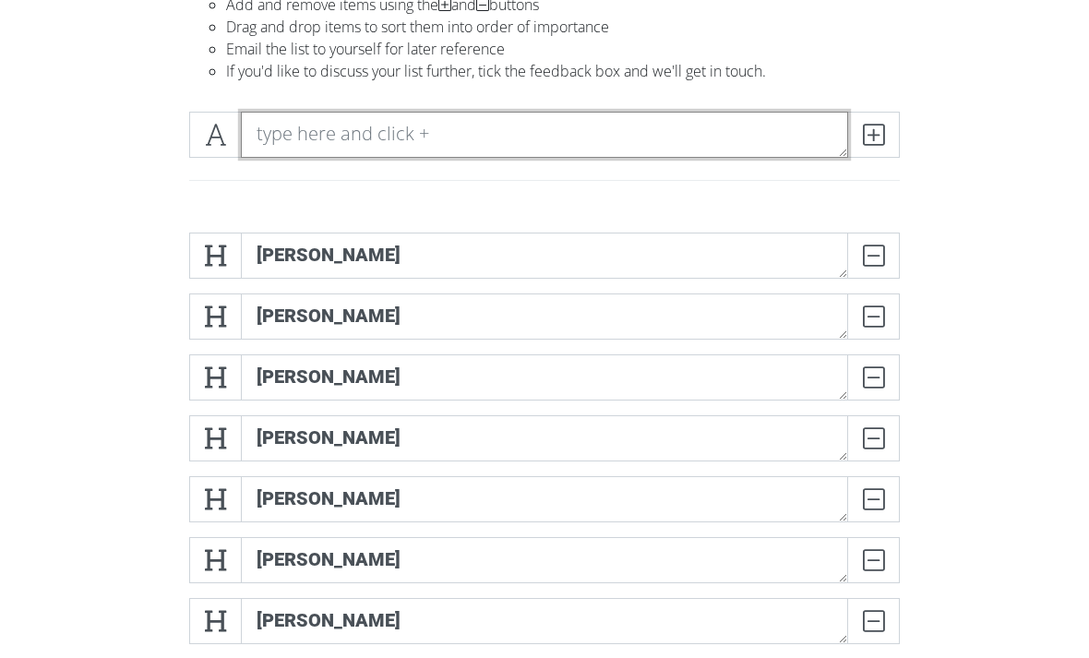
click at [271, 124] on textarea at bounding box center [544, 135] width 607 height 46
type textarea "[PERSON_NAME]"
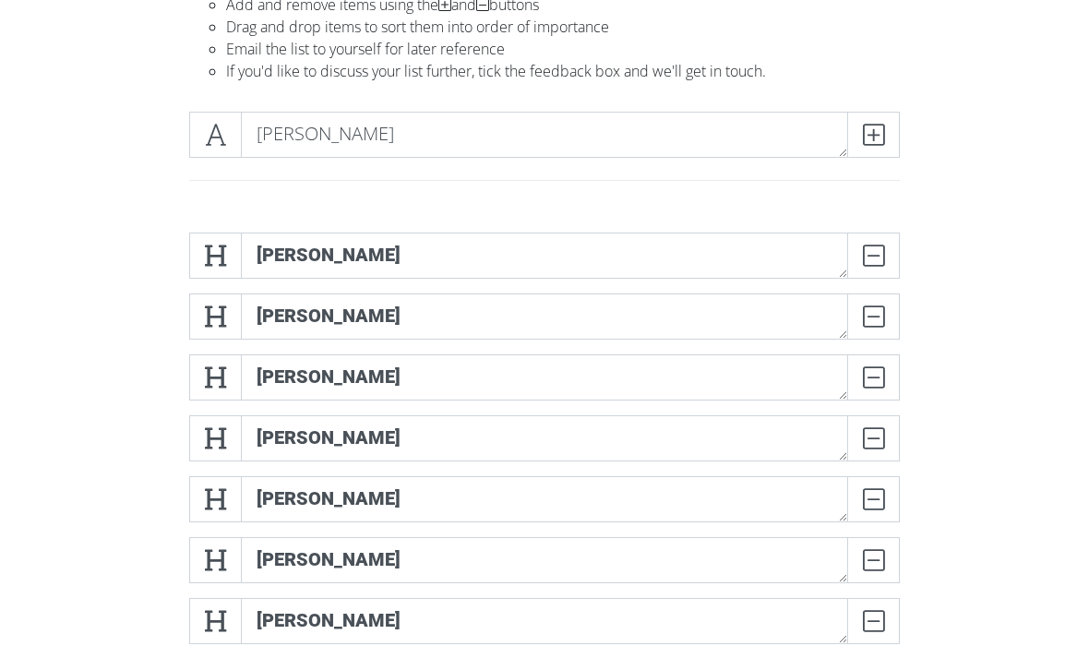
click at [210, 137] on icon at bounding box center [215, 134] width 21 height 18
click at [875, 134] on icon at bounding box center [873, 134] width 21 height 18
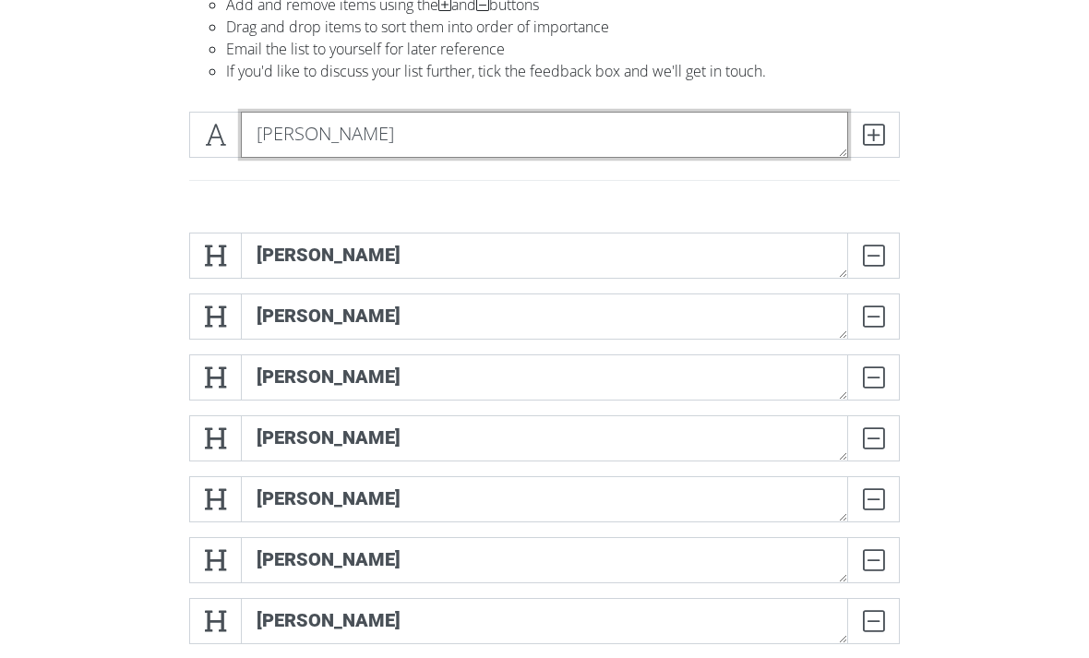
type textarea "[PERSON_NAME]"
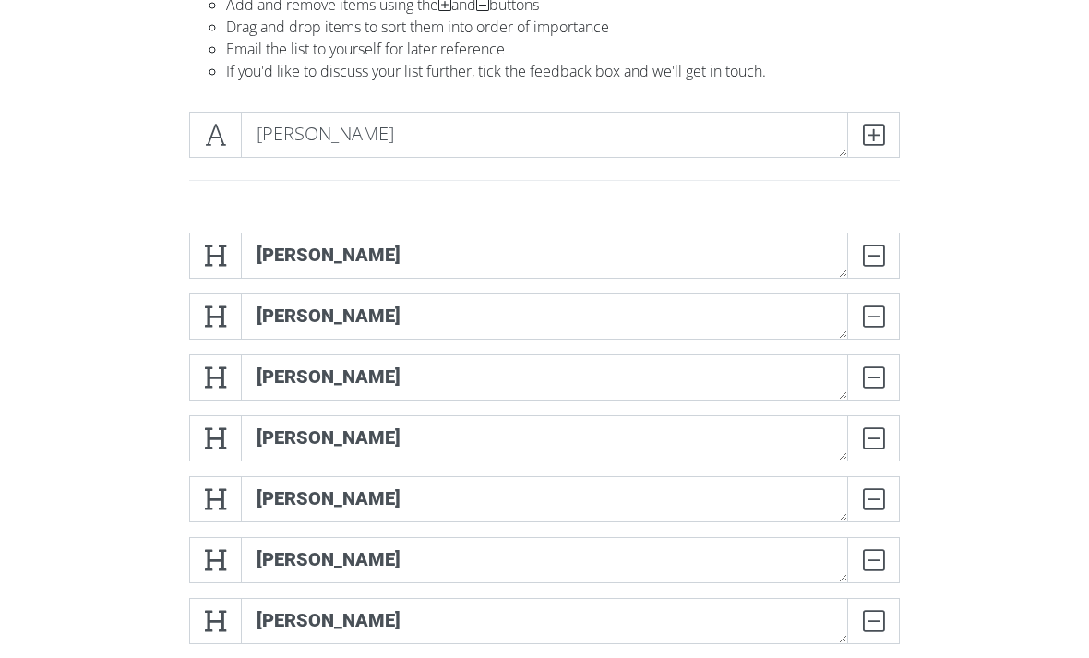
click at [207, 131] on icon at bounding box center [215, 134] width 21 height 18
click at [887, 147] on span at bounding box center [873, 135] width 53 height 46
click at [113, 158] on div at bounding box center [544, 157] width 886 height 121
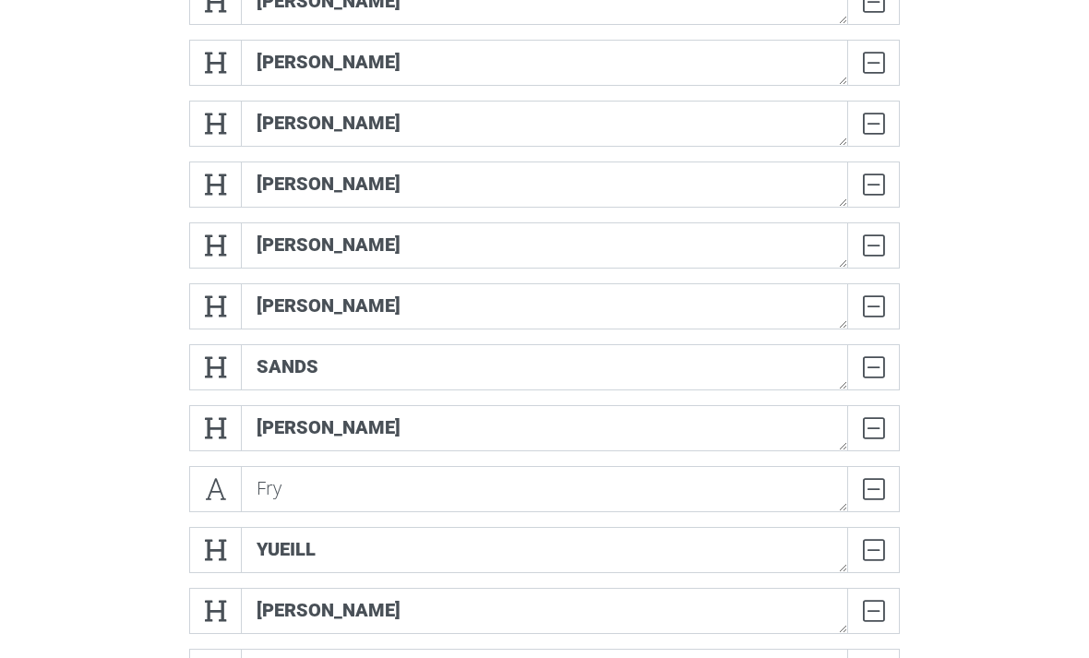
click at [211, 483] on icon at bounding box center [215, 489] width 21 height 18
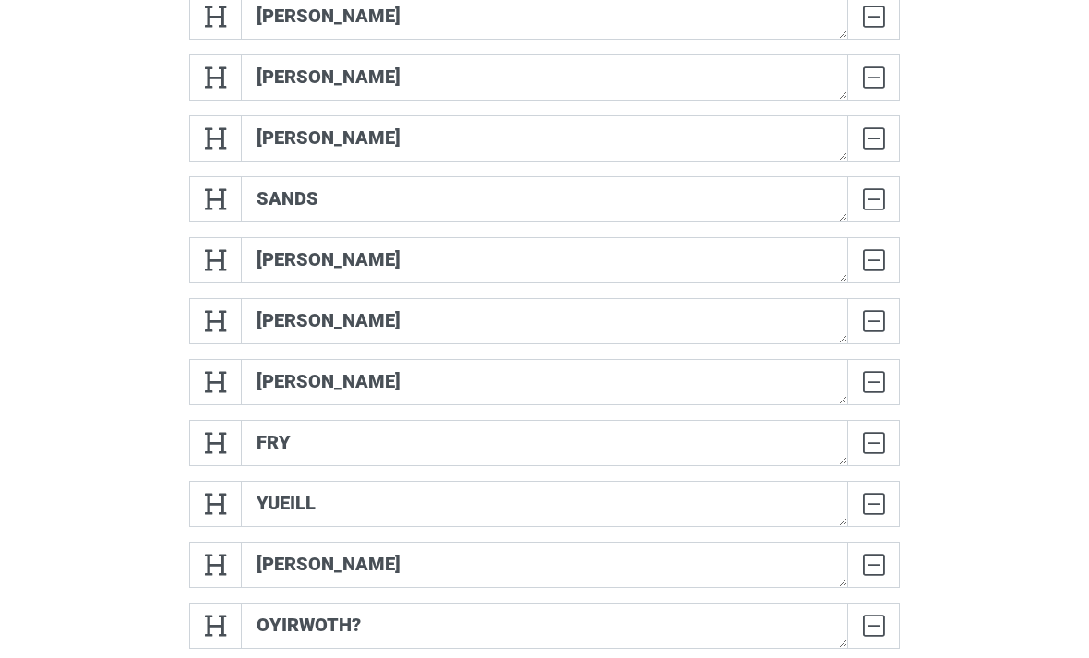
scroll to position [711, 0]
click at [1001, 387] on form "[PERSON_NAME] DELETE [PERSON_NAME] DELETE [PERSON_NAME] DELETE Feingold DELETE …" at bounding box center [544, 559] width 1089 height 1768
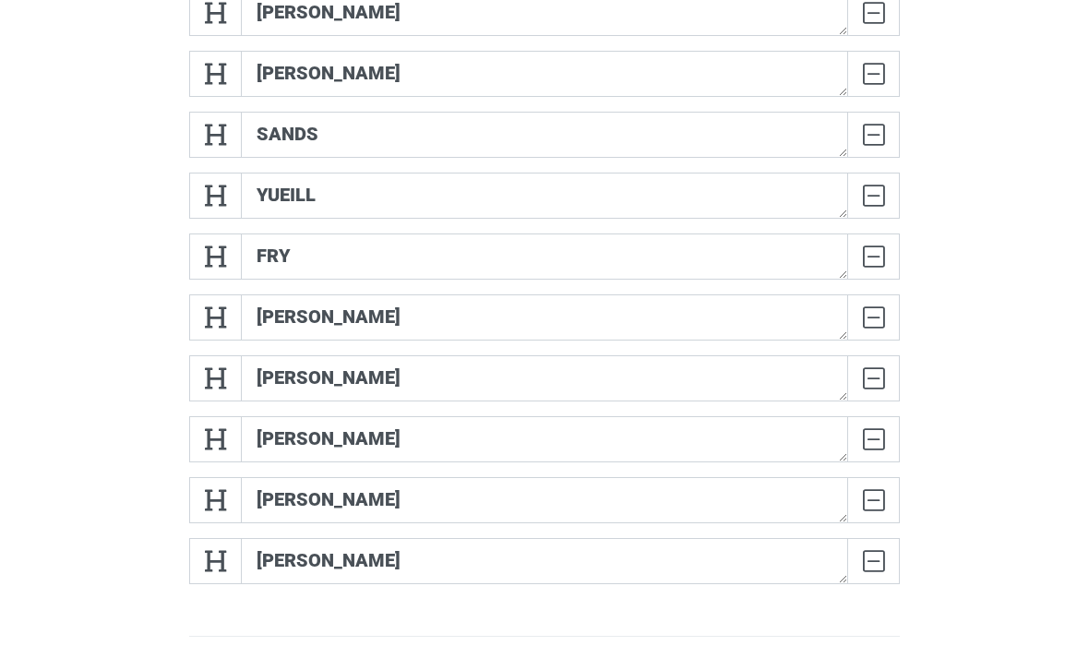
scroll to position [1258, 0]
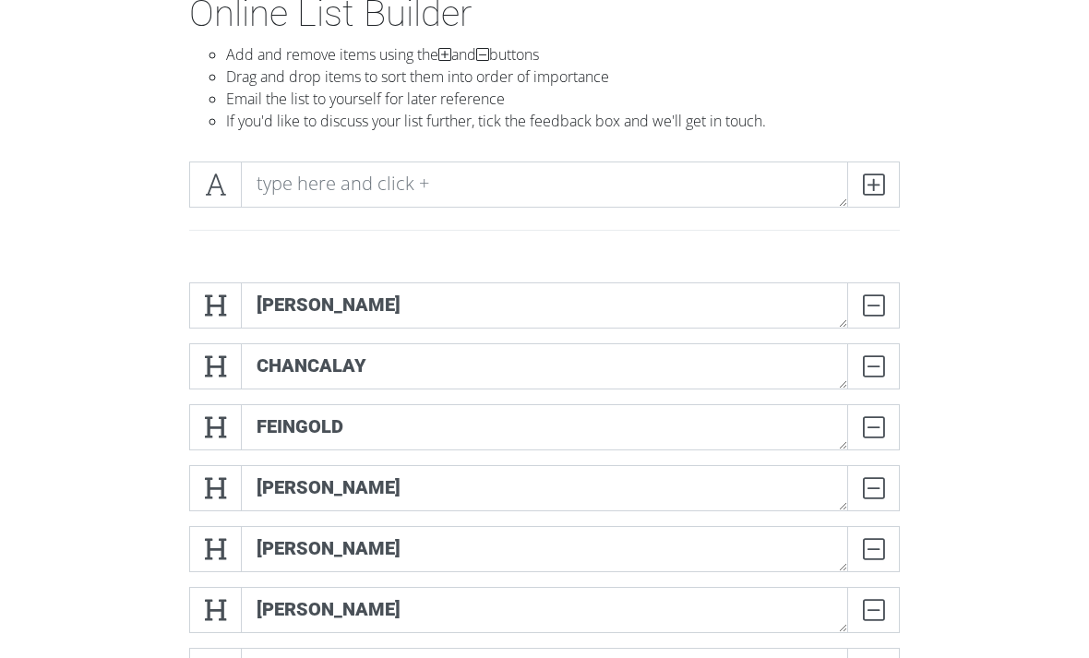
scroll to position [118, 0]
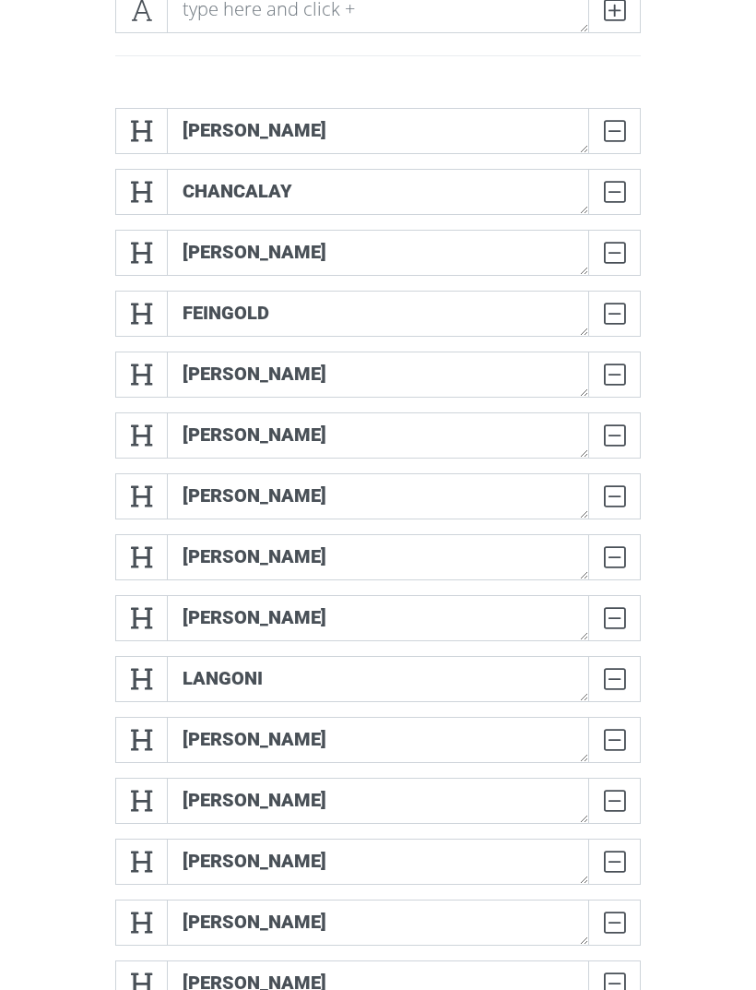
scroll to position [315, 0]
